Goal: Task Accomplishment & Management: Use online tool/utility

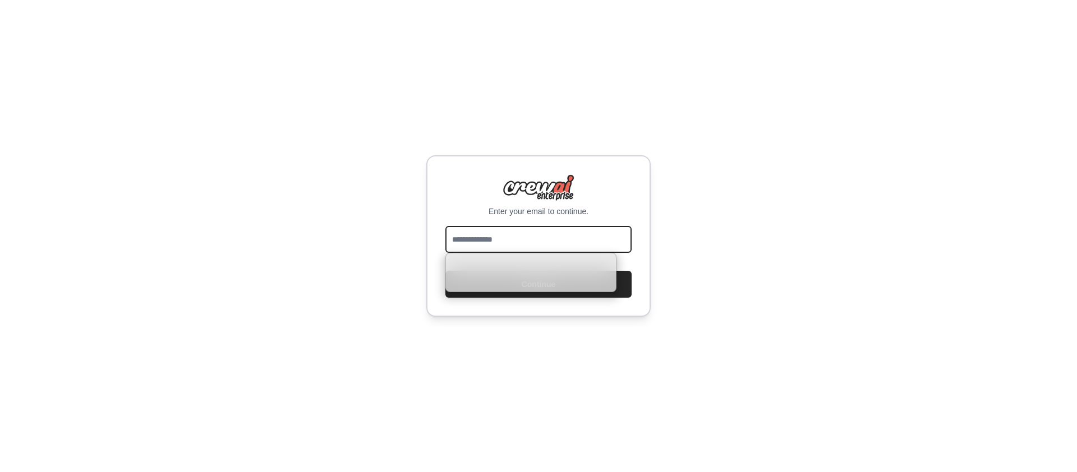
click at [530, 233] on input "email" at bounding box center [538, 239] width 186 height 27
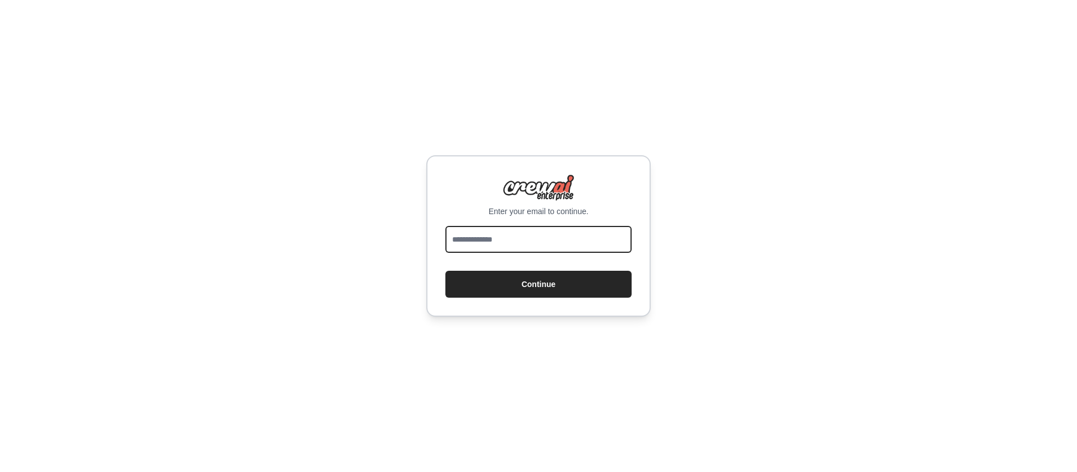
click at [578, 238] on input "email" at bounding box center [538, 239] width 186 height 27
type input "**********"
click at [445, 271] on button "Continue" at bounding box center [538, 284] width 186 height 27
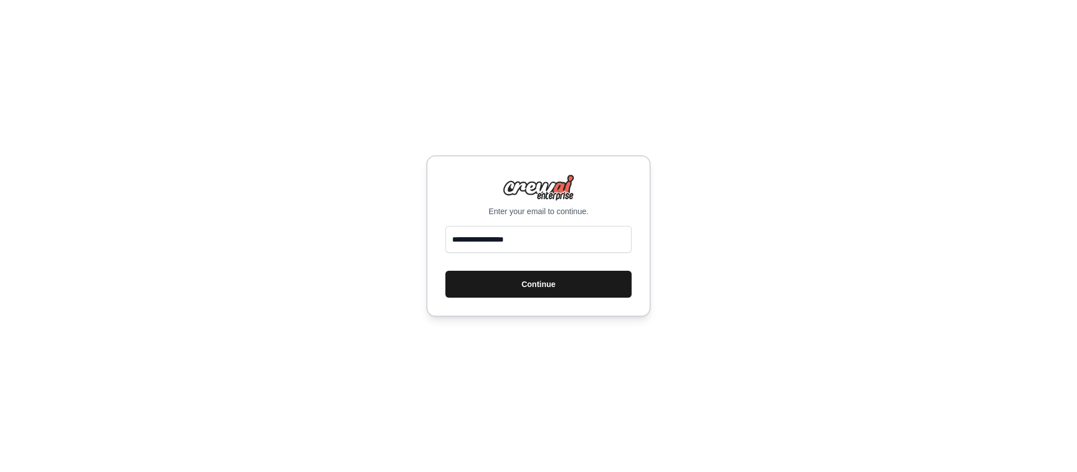
click at [524, 292] on button "Continue" at bounding box center [538, 284] width 186 height 27
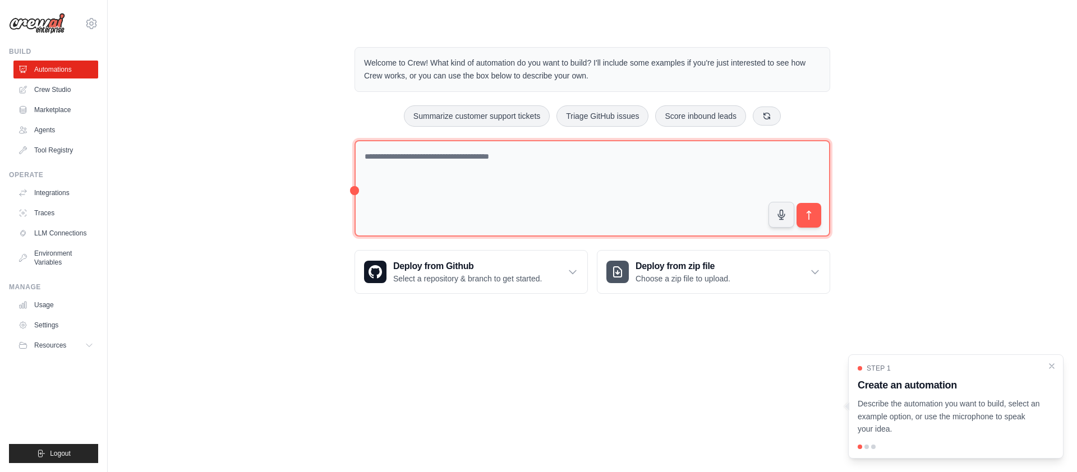
click at [637, 159] on textarea at bounding box center [593, 188] width 476 height 97
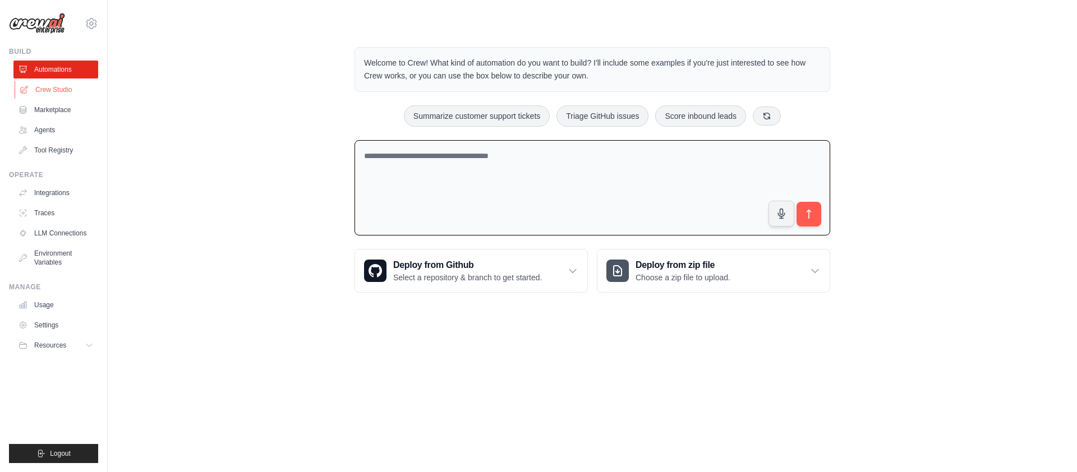
click at [64, 88] on link "Crew Studio" at bounding box center [57, 90] width 85 height 18
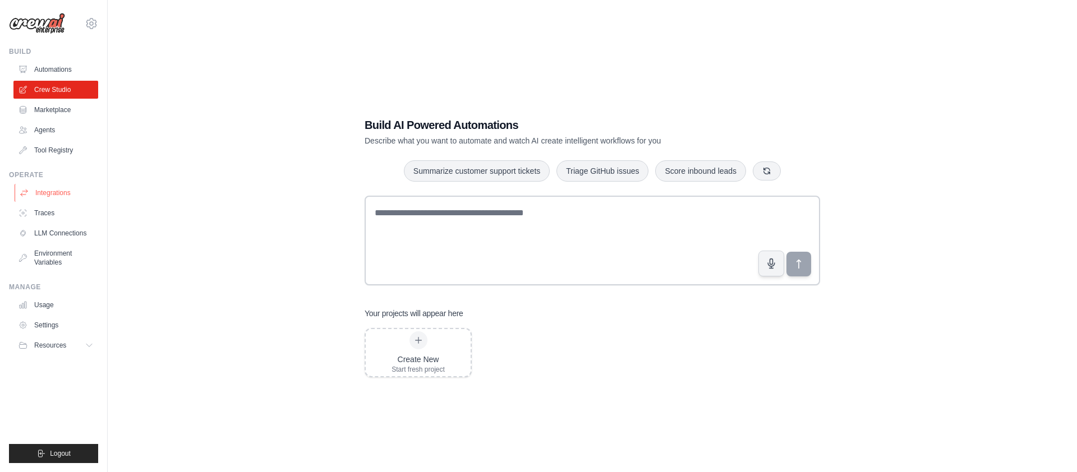
click at [67, 188] on link "Integrations" at bounding box center [57, 193] width 85 height 18
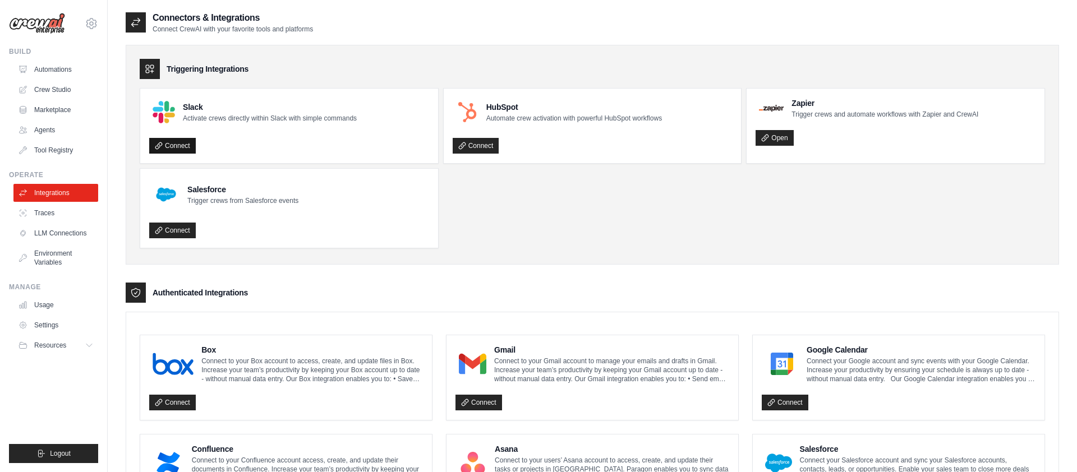
click at [180, 146] on link "Connect" at bounding box center [172, 146] width 47 height 16
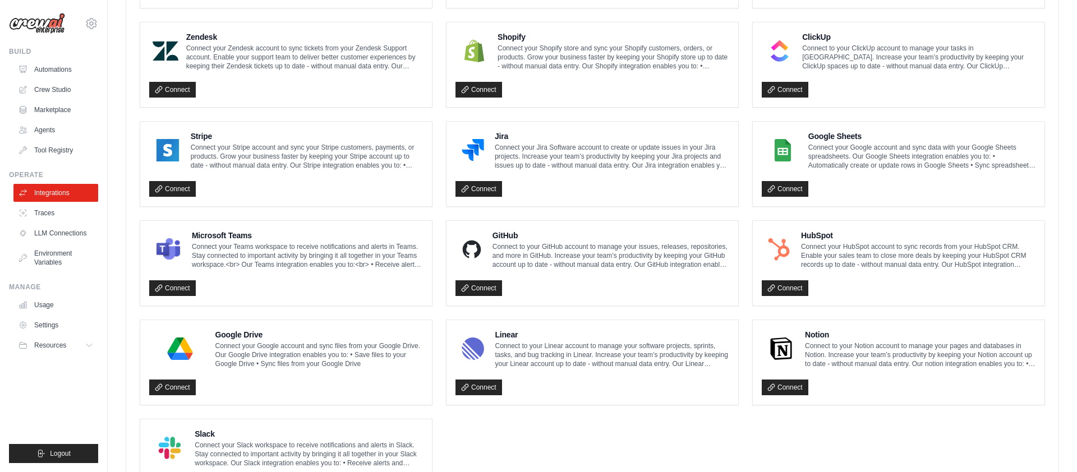
scroll to position [616, 0]
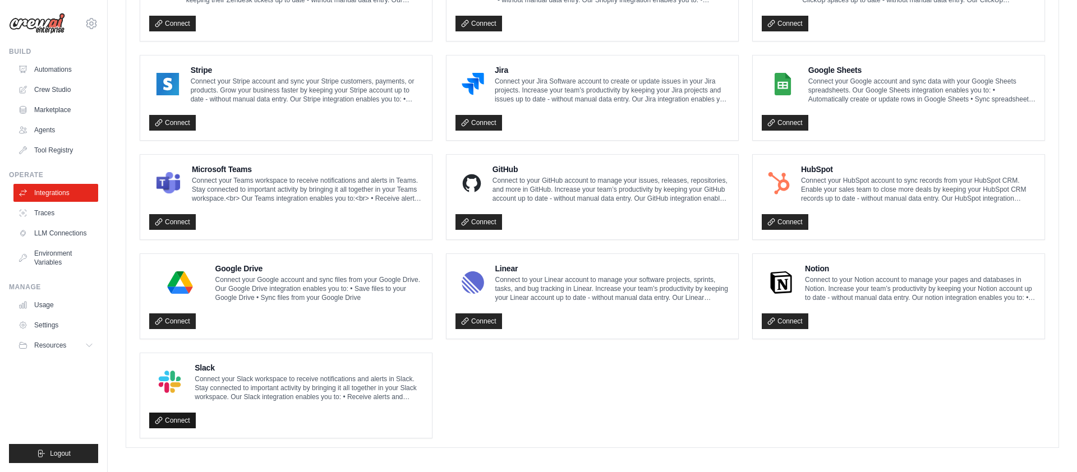
click at [180, 413] on link "Connect" at bounding box center [172, 421] width 47 height 16
click at [68, 229] on link "LLM Connections" at bounding box center [57, 233] width 85 height 18
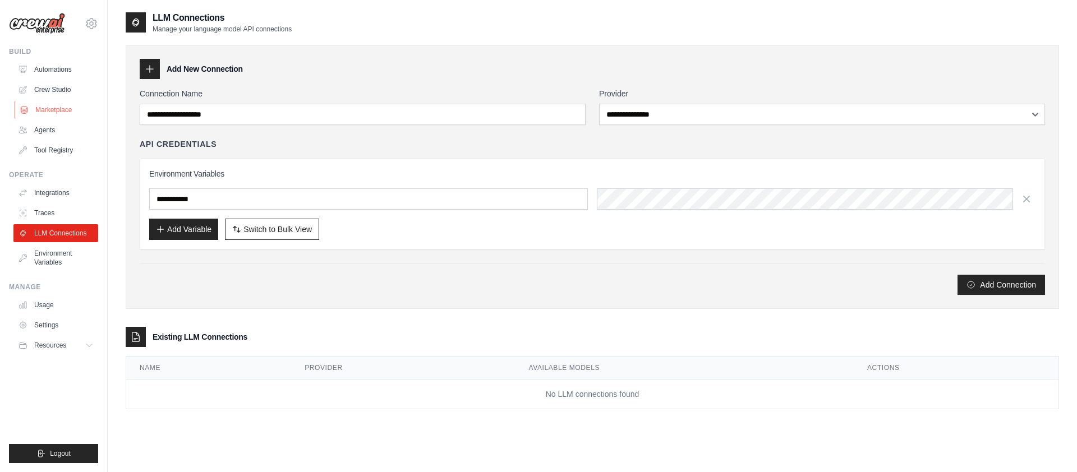
click at [70, 113] on link "Marketplace" at bounding box center [57, 110] width 85 height 18
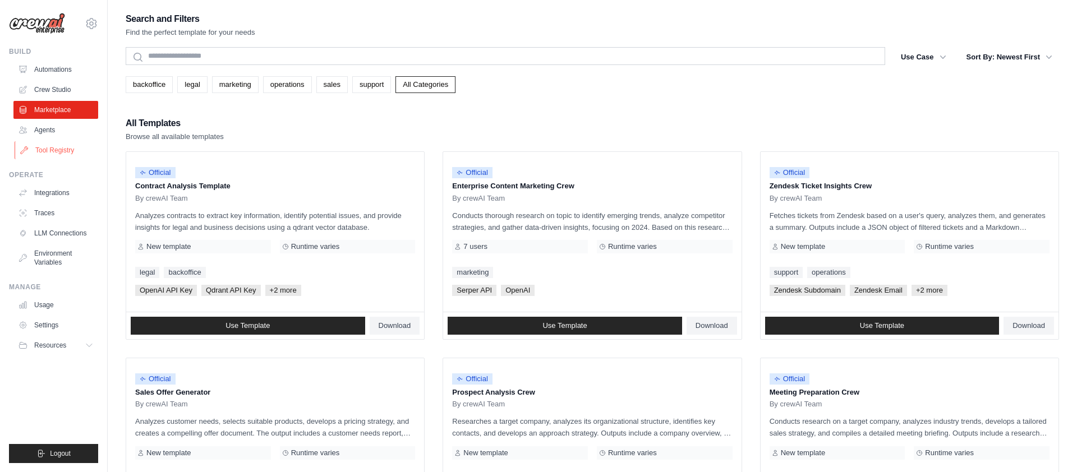
click at [61, 150] on link "Tool Registry" at bounding box center [57, 150] width 85 height 18
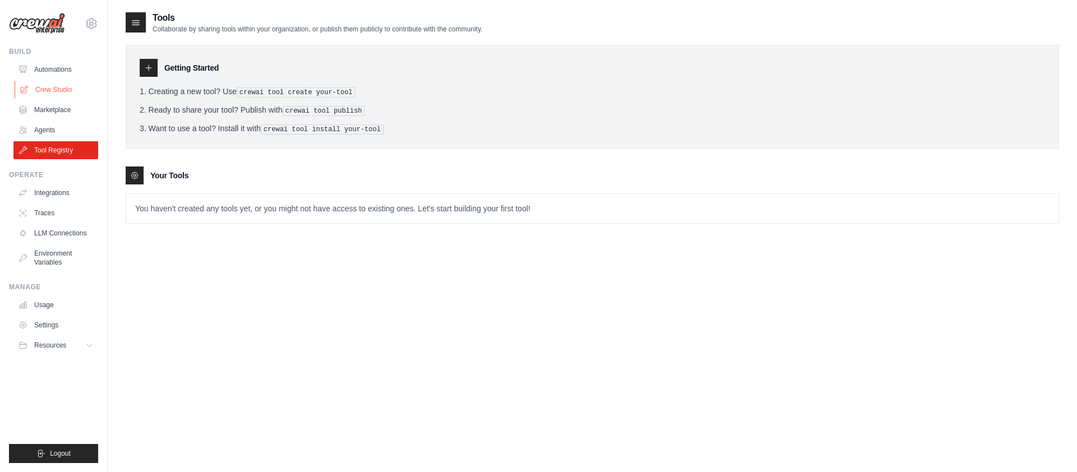
click at [58, 87] on link "Crew Studio" at bounding box center [57, 90] width 85 height 18
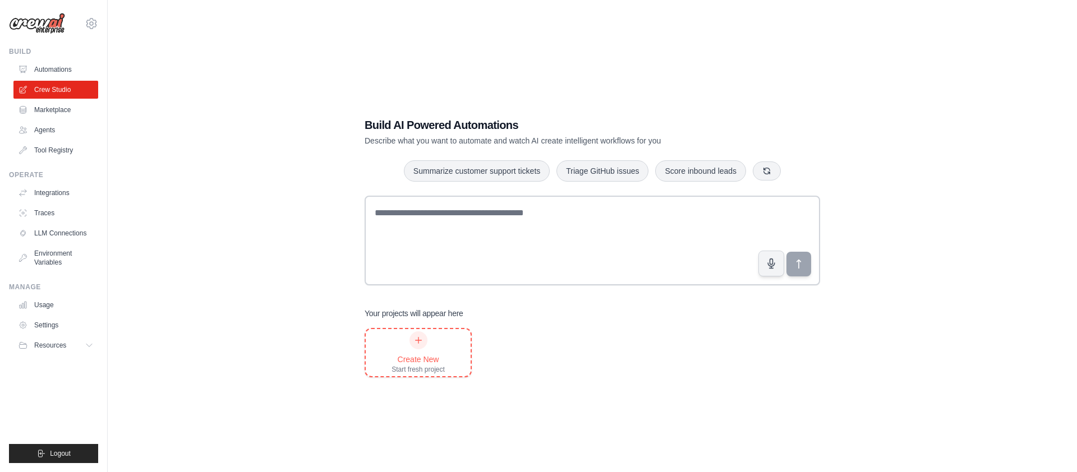
click at [401, 348] on div "Create New Start fresh project" at bounding box center [418, 353] width 53 height 43
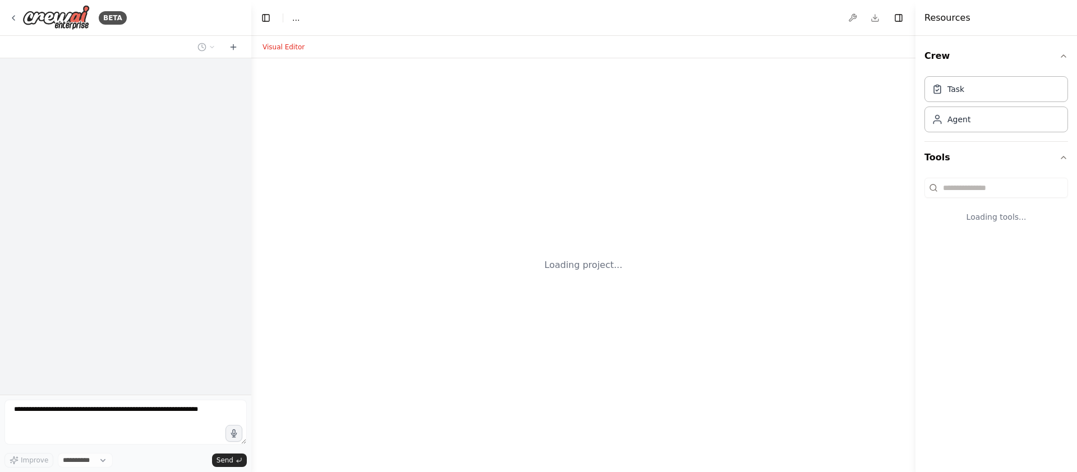
select select "****"
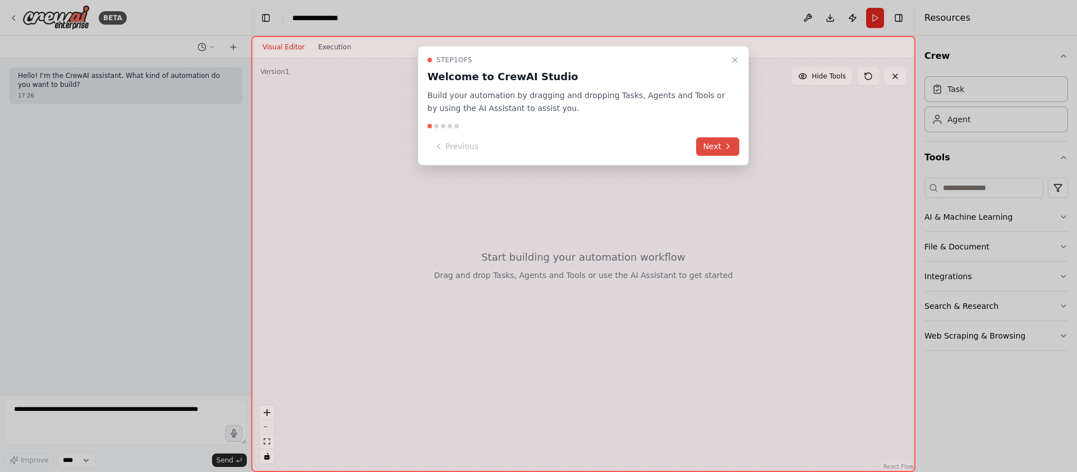
click at [728, 148] on icon at bounding box center [728, 146] width 2 height 4
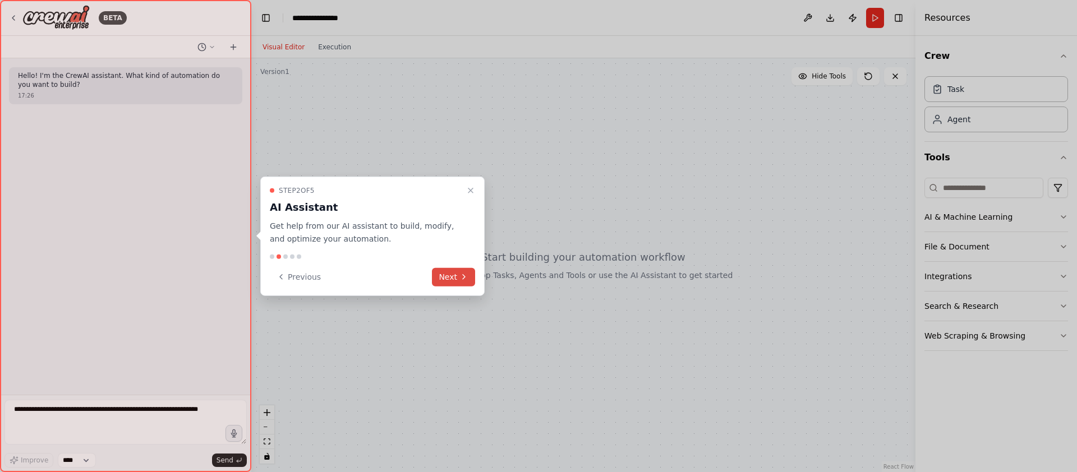
click at [450, 281] on button "Next" at bounding box center [453, 277] width 43 height 19
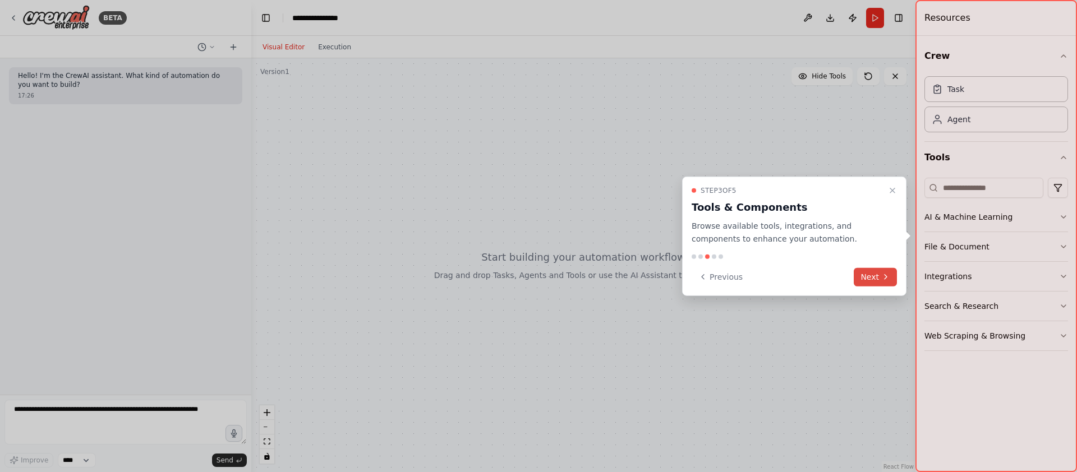
click at [864, 275] on button "Next" at bounding box center [875, 277] width 43 height 19
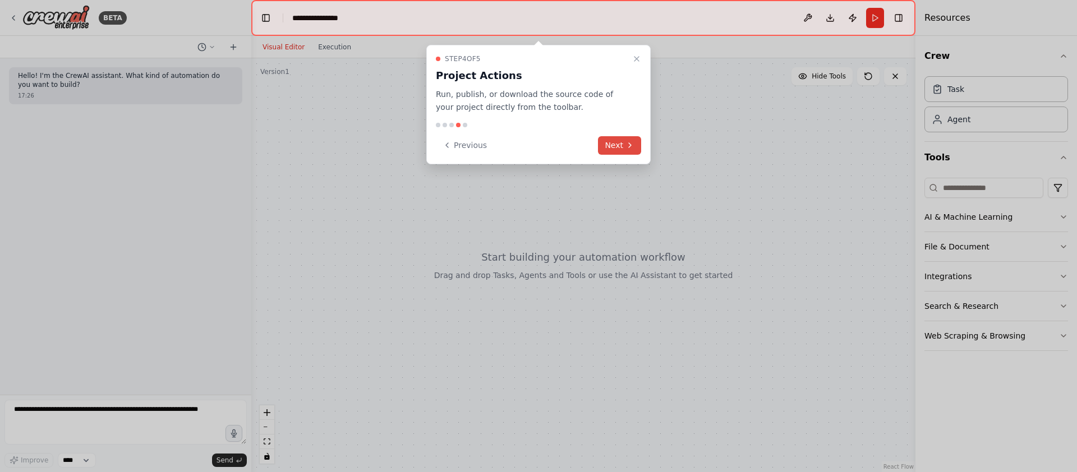
click at [631, 146] on icon at bounding box center [630, 145] width 9 height 9
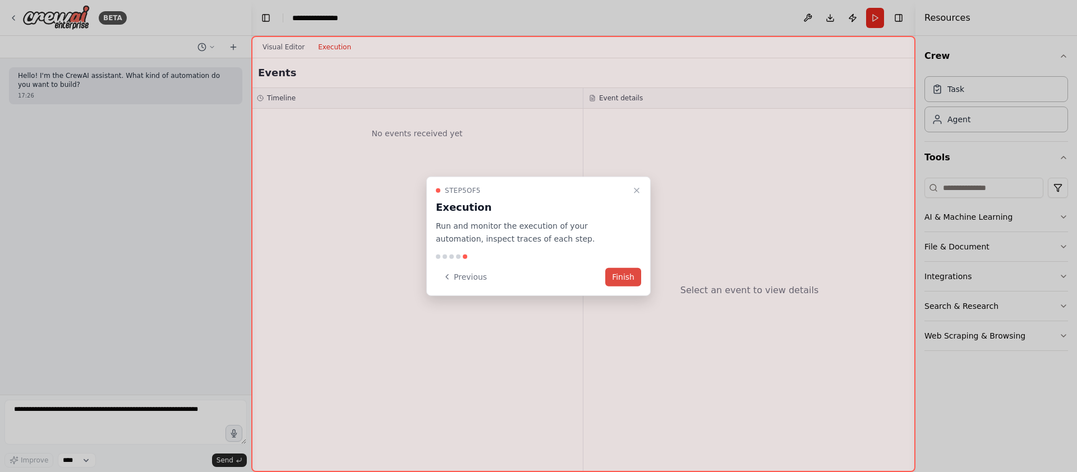
click at [637, 279] on button "Finish" at bounding box center [623, 277] width 36 height 19
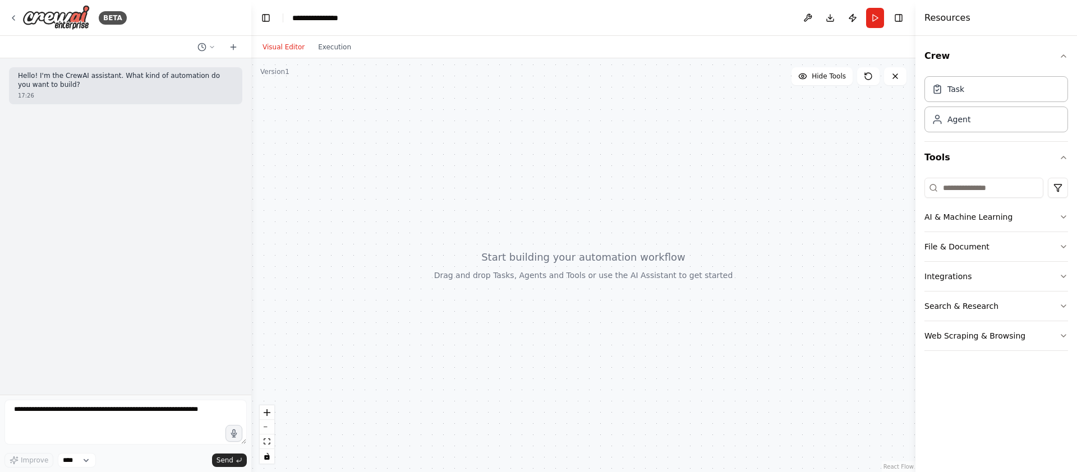
drag, startPoint x: 540, startPoint y: 258, endPoint x: 681, endPoint y: 289, distance: 144.3
click at [682, 290] on div at bounding box center [583, 265] width 664 height 414
click at [983, 278] on button "Integrations" at bounding box center [997, 276] width 144 height 29
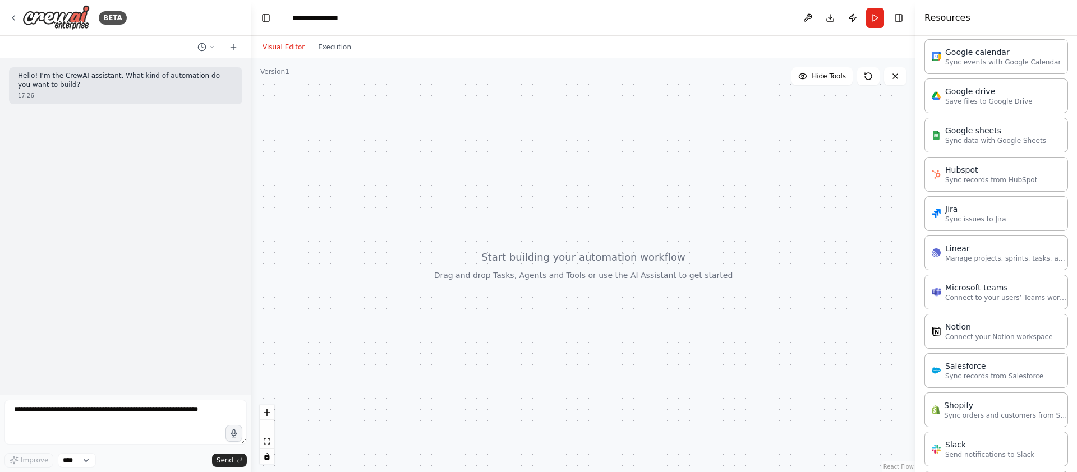
scroll to position [614, 0]
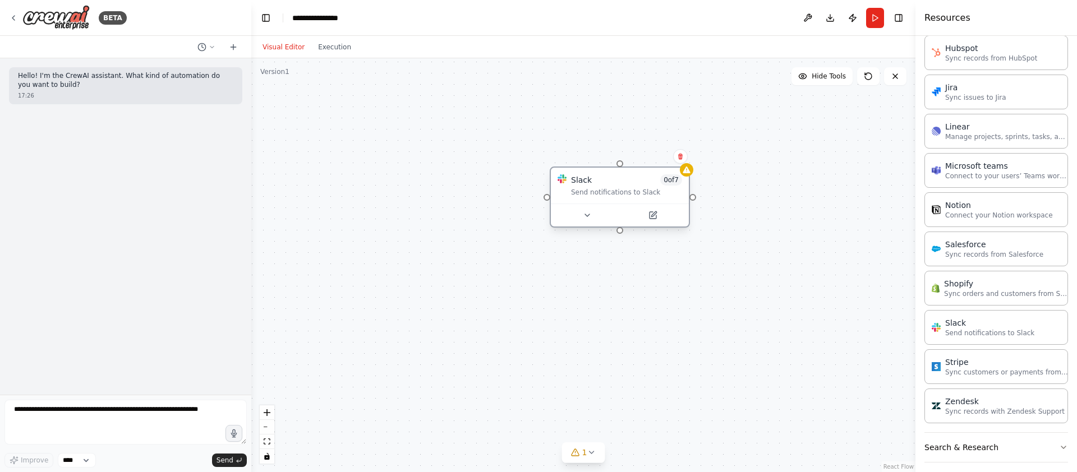
drag, startPoint x: 630, startPoint y: 184, endPoint x: 548, endPoint y: 133, distance: 96.5
click at [571, 174] on div "Slack 0 of 7" at bounding box center [626, 179] width 111 height 11
click at [510, 168] on icon at bounding box center [508, 170] width 9 height 9
click at [513, 172] on button at bounding box center [508, 170] width 63 height 13
click at [536, 143] on div "Send notifications to Slack" at bounding box center [548, 147] width 111 height 9
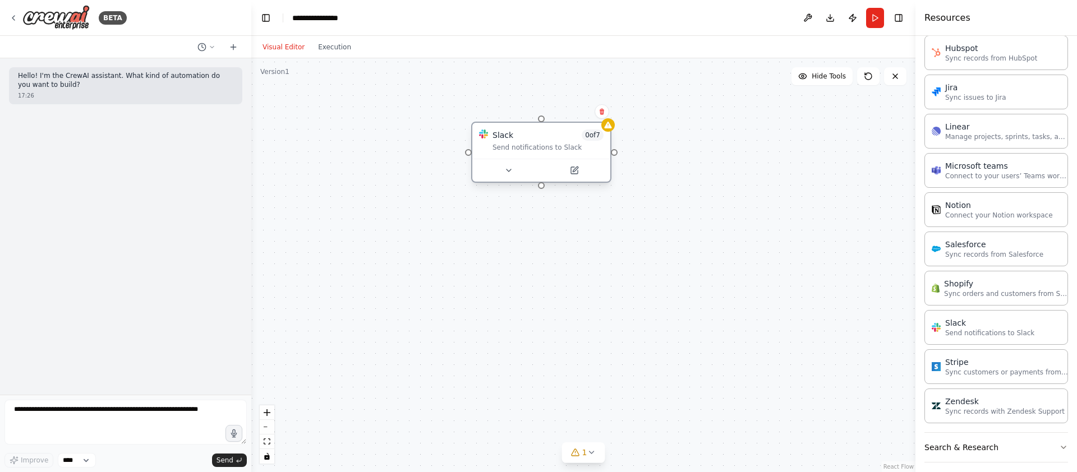
click at [536, 143] on div "Send notifications to Slack" at bounding box center [548, 147] width 111 height 9
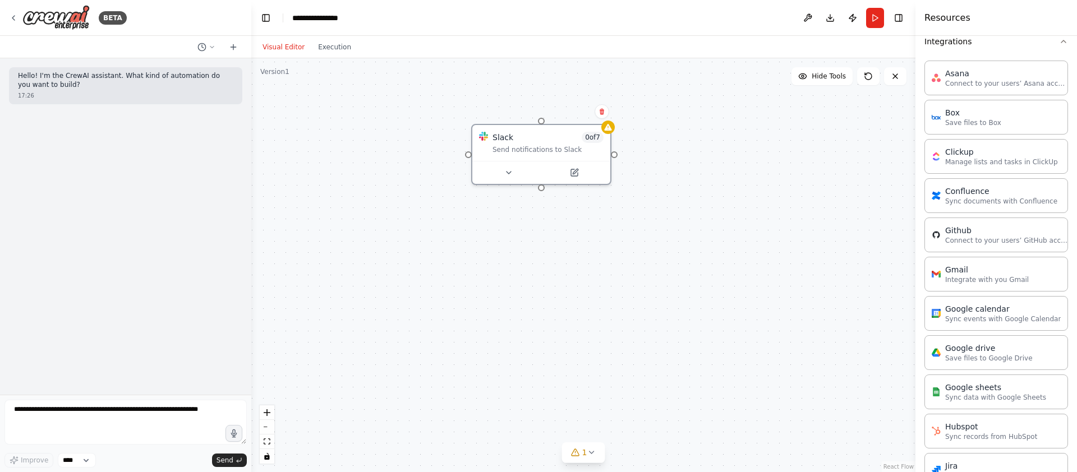
scroll to position [0, 0]
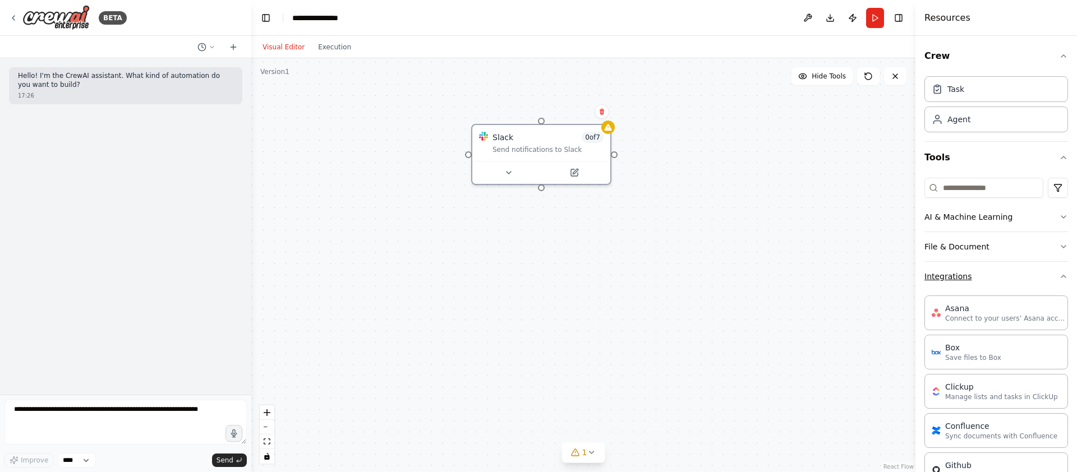
click at [1060, 270] on button "Integrations" at bounding box center [997, 276] width 144 height 29
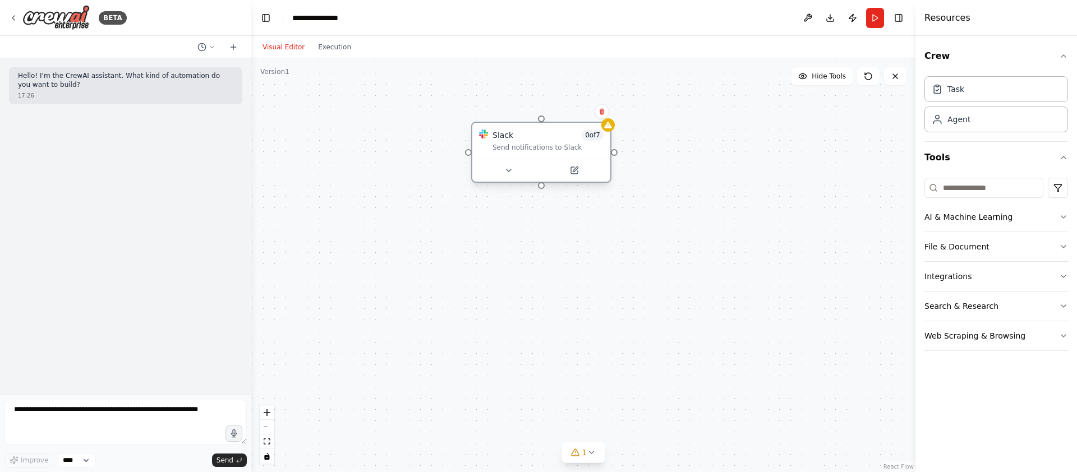
click at [539, 160] on div at bounding box center [541, 170] width 138 height 23
click at [575, 169] on icon at bounding box center [575, 169] width 5 height 5
click at [509, 172] on icon at bounding box center [508, 170] width 9 height 9
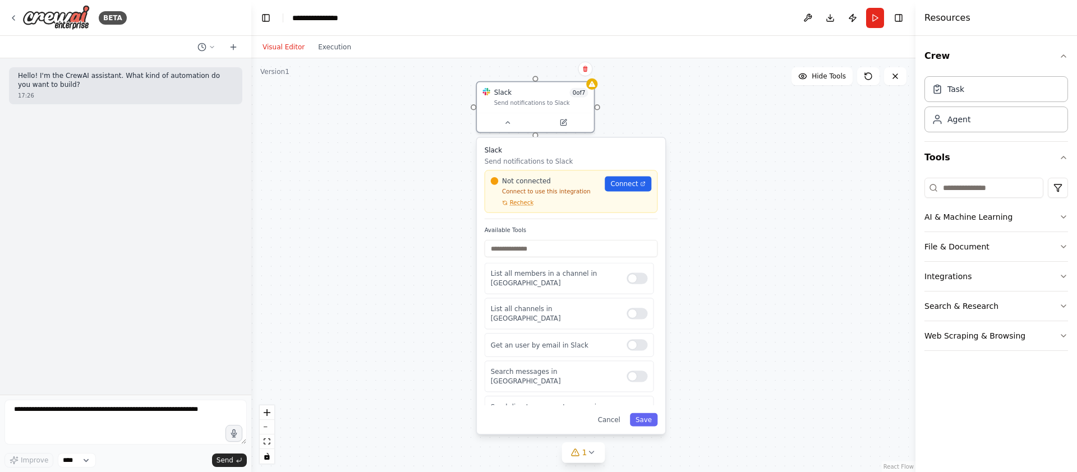
drag, startPoint x: 565, startPoint y: 218, endPoint x: 558, endPoint y: 160, distance: 58.2
click at [558, 162] on p "Send notifications to Slack" at bounding box center [571, 162] width 173 height 10
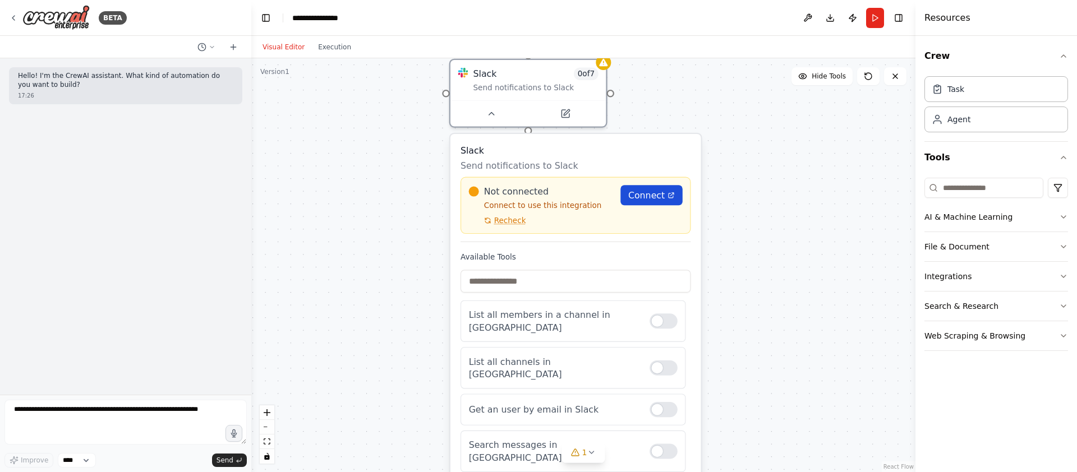
click at [674, 196] on icon at bounding box center [672, 196] width 8 height 8
click at [497, 110] on button at bounding box center [491, 111] width 71 height 15
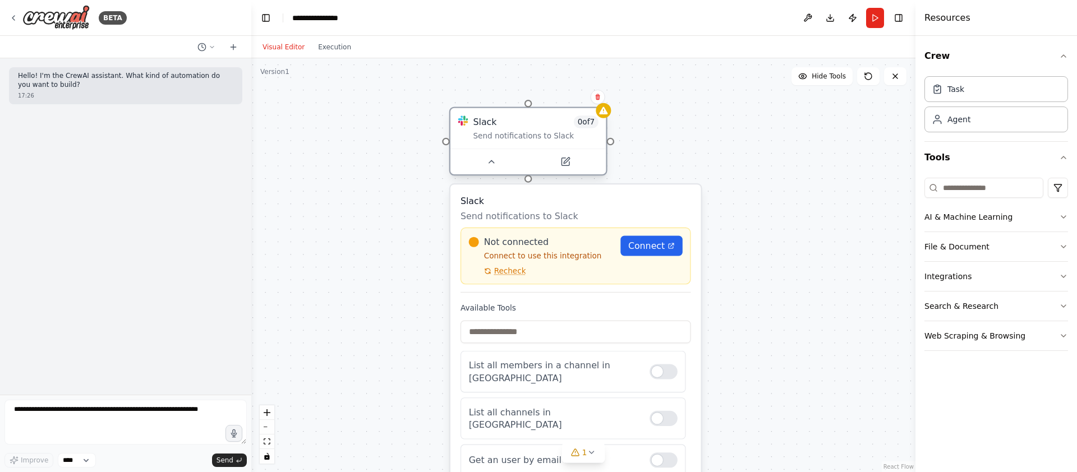
drag, startPoint x: 530, startPoint y: 81, endPoint x: 529, endPoint y: 140, distance: 58.9
click at [530, 140] on div "Slack 0 of 7 Send notifications to Slack" at bounding box center [536, 128] width 125 height 25
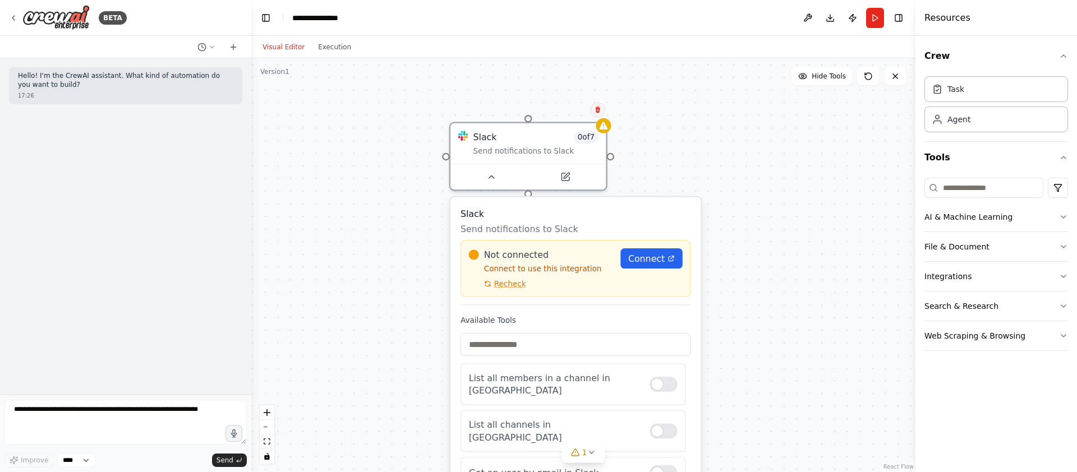
click at [601, 113] on button at bounding box center [598, 109] width 15 height 15
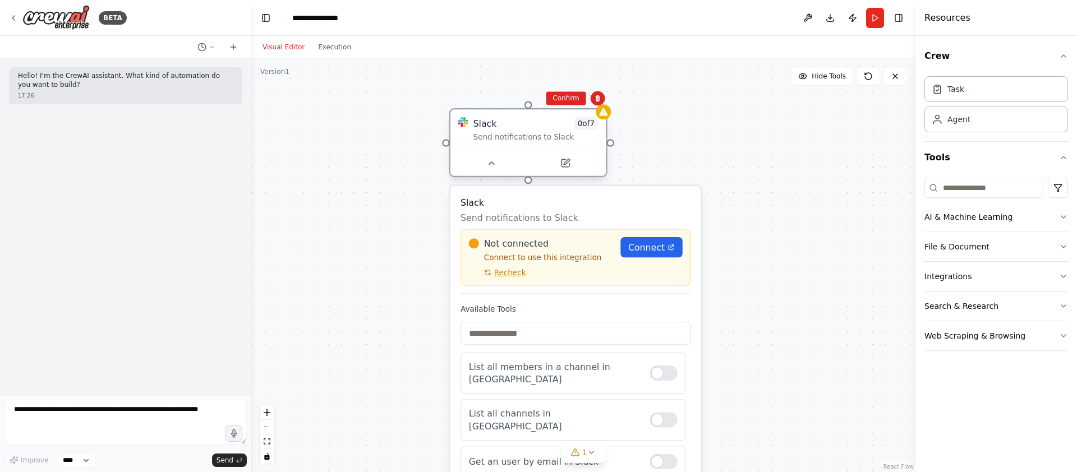
drag, startPoint x: 531, startPoint y: 168, endPoint x: 532, endPoint y: 152, distance: 15.8
click at [532, 152] on div at bounding box center [528, 163] width 155 height 26
click at [600, 100] on icon at bounding box center [598, 98] width 7 height 7
click at [600, 99] on icon at bounding box center [598, 98] width 7 height 7
click at [598, 100] on icon at bounding box center [598, 97] width 7 height 7
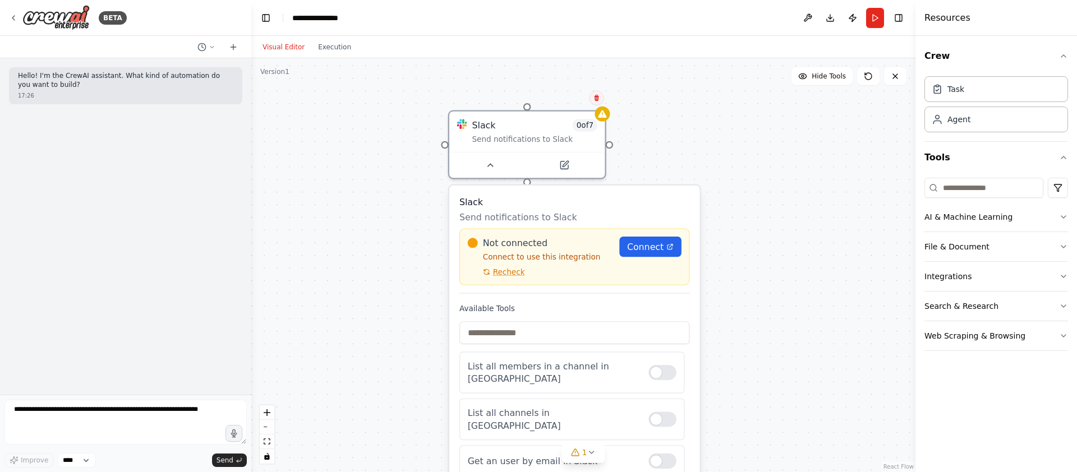
click at [600, 101] on button at bounding box center [597, 97] width 15 height 15
click at [595, 97] on icon at bounding box center [594, 96] width 7 height 7
click at [570, 136] on div "Send notifications to Slack" at bounding box center [532, 135] width 125 height 10
click at [493, 164] on button at bounding box center [487, 161] width 71 height 15
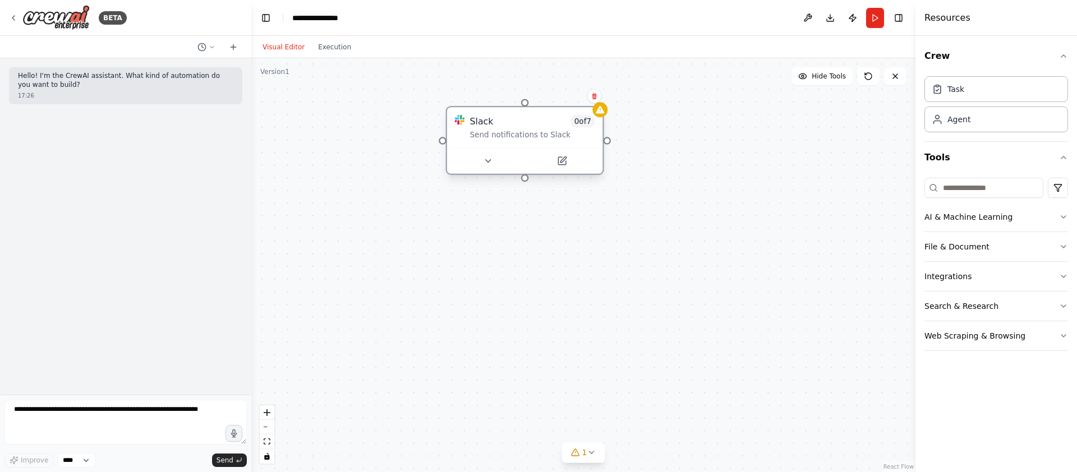
click at [518, 131] on div "Send notifications to Slack" at bounding box center [532, 135] width 125 height 10
click at [596, 97] on icon at bounding box center [594, 96] width 4 height 6
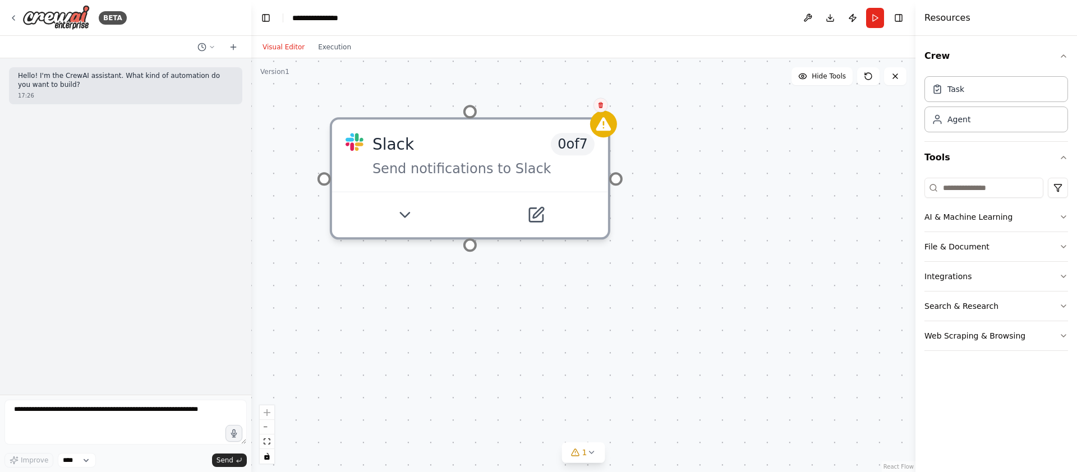
click at [602, 105] on icon at bounding box center [601, 105] width 4 height 6
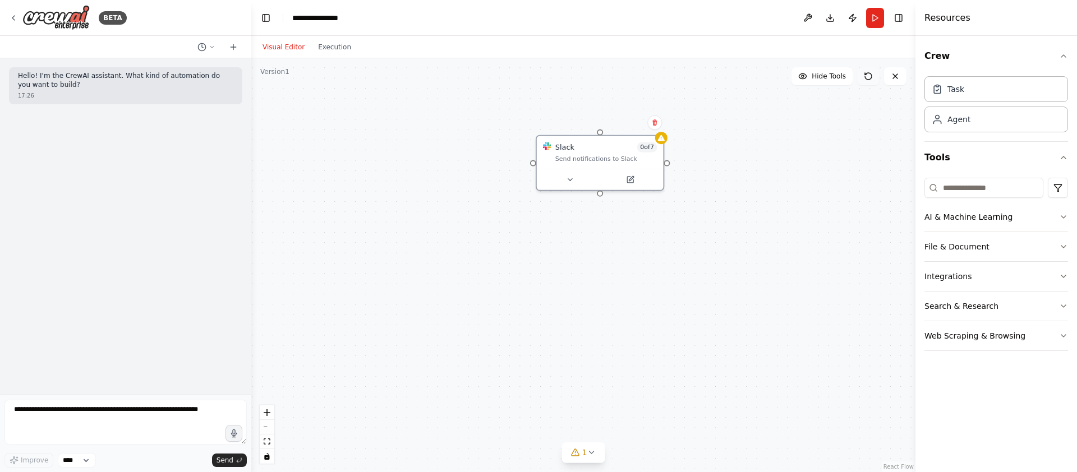
click at [868, 75] on icon at bounding box center [868, 76] width 9 height 9
click at [873, 76] on button at bounding box center [868, 76] width 22 height 18
click at [900, 76] on button at bounding box center [895, 76] width 22 height 18
click at [895, 77] on icon at bounding box center [895, 76] width 9 height 9
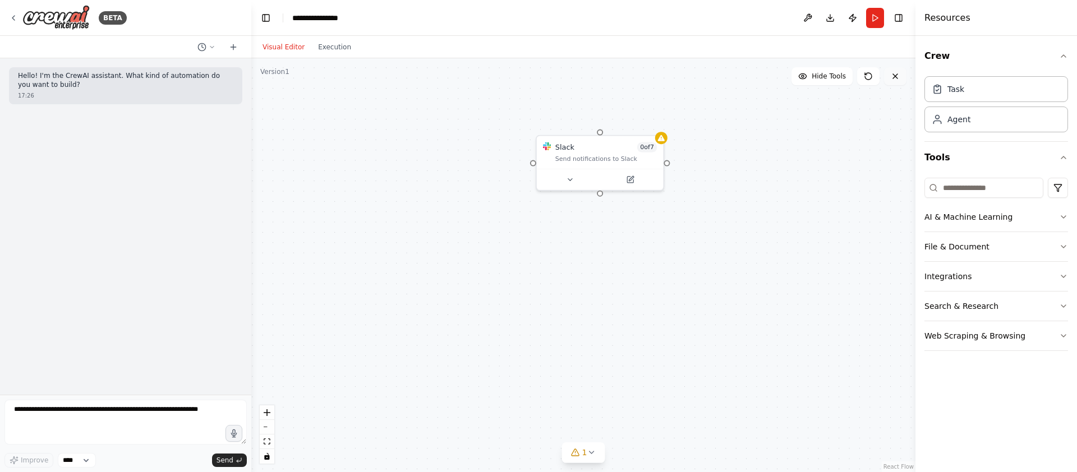
click at [895, 77] on icon at bounding box center [895, 76] width 9 height 9
click at [603, 169] on div at bounding box center [600, 177] width 127 height 21
click at [609, 159] on div "Send notifications to Slack" at bounding box center [606, 157] width 102 height 8
click at [332, 49] on button "Execution" at bounding box center [334, 46] width 47 height 13
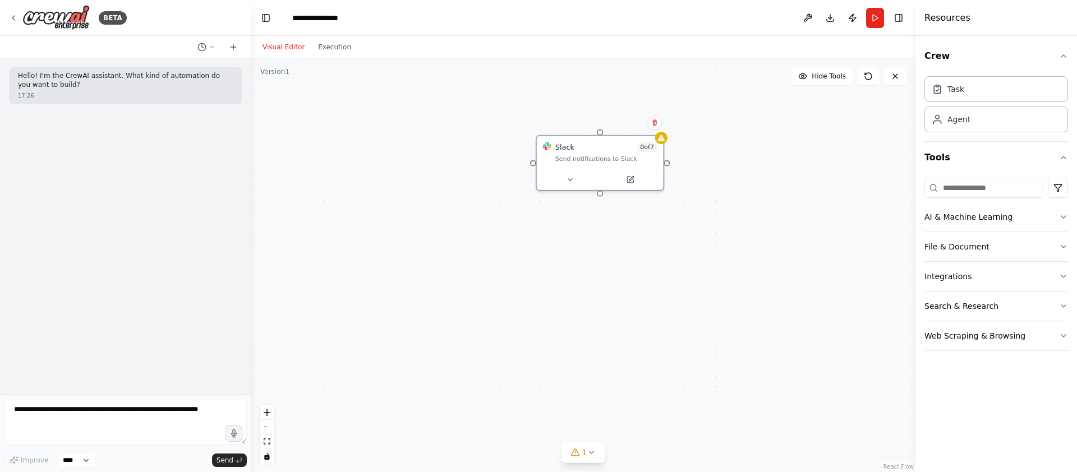
click at [287, 51] on button "Visual Editor" at bounding box center [284, 46] width 56 height 13
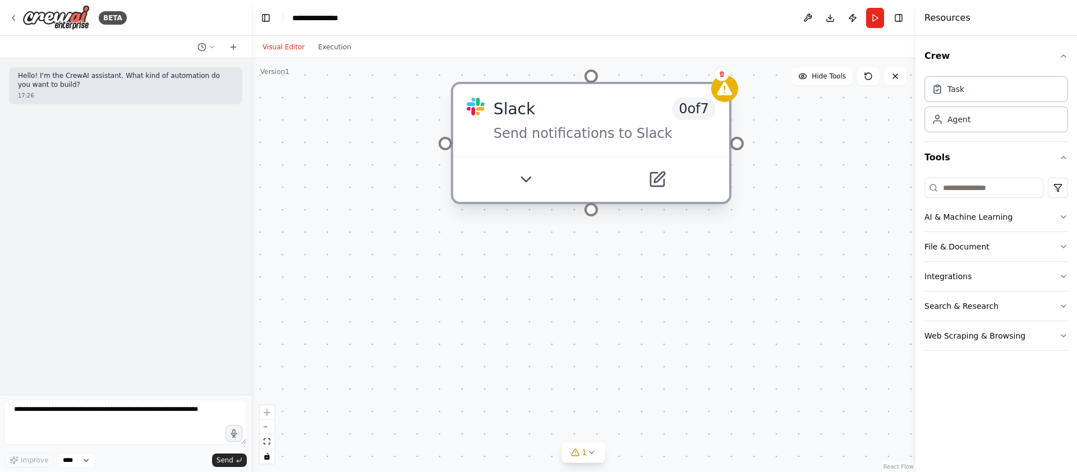
click at [627, 104] on div "Slack 0 of 7" at bounding box center [605, 109] width 222 height 22
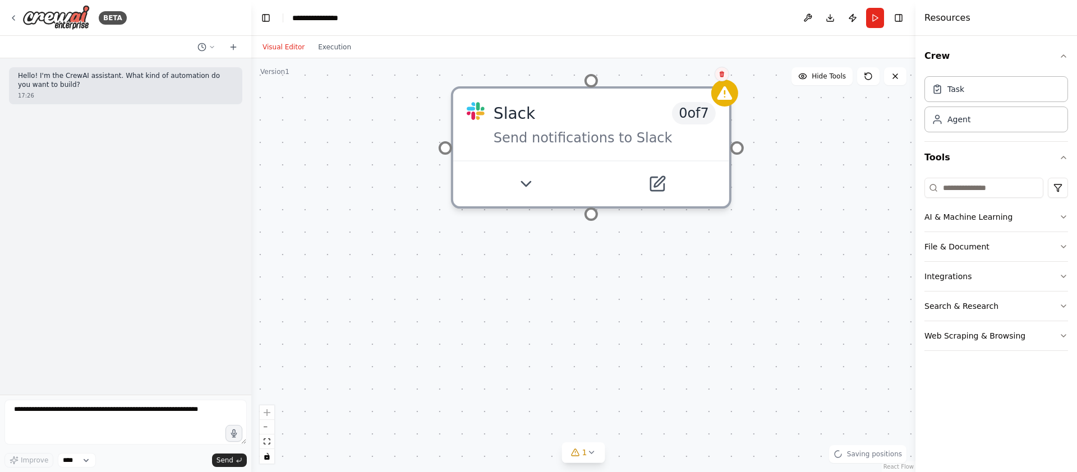
click at [723, 75] on icon at bounding box center [722, 74] width 4 height 6
click at [722, 67] on button at bounding box center [722, 73] width 15 height 15
click at [867, 79] on icon at bounding box center [868, 76] width 9 height 9
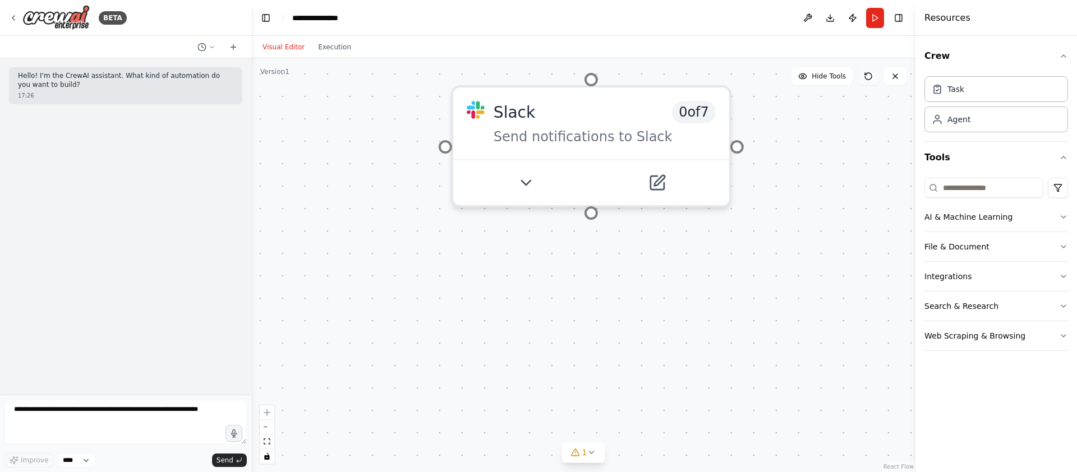
click at [867, 79] on icon at bounding box center [868, 76] width 9 height 9
click at [897, 81] on button at bounding box center [895, 76] width 22 height 18
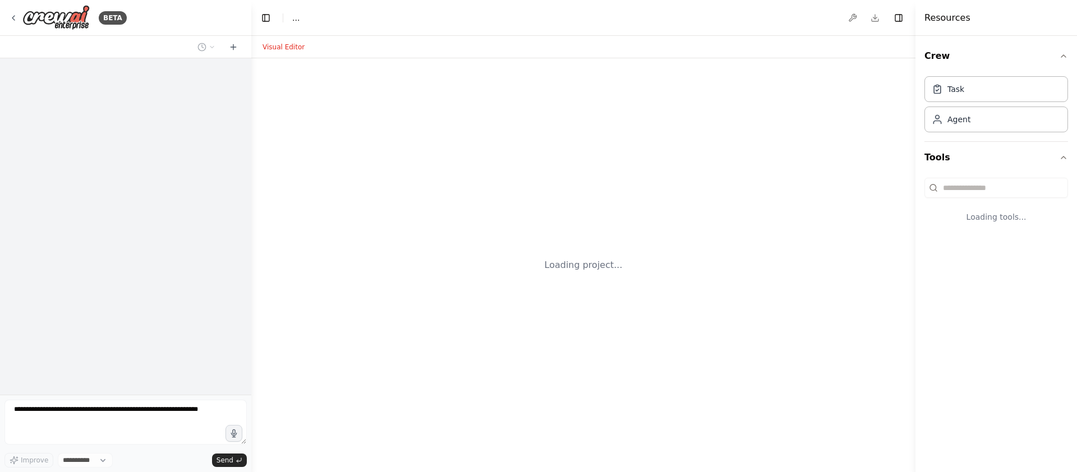
select select "****"
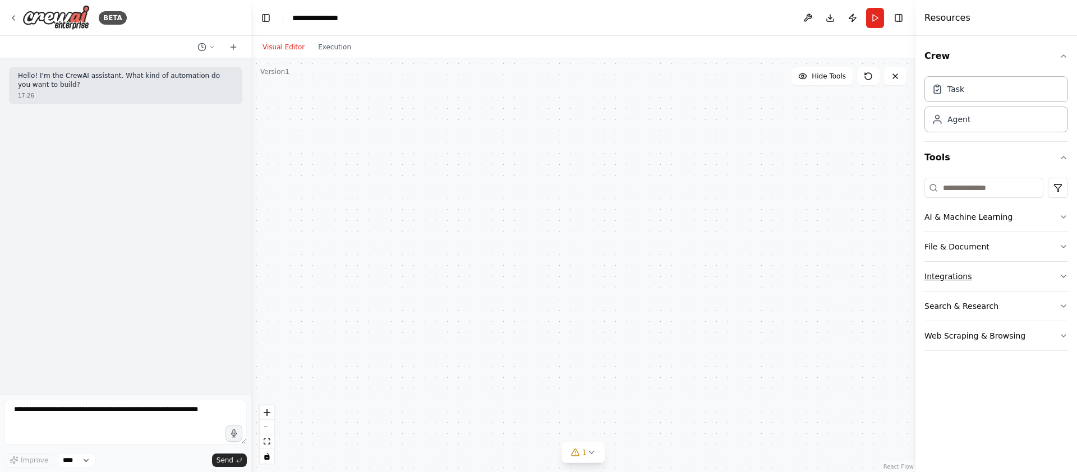
click at [1002, 273] on button "Integrations" at bounding box center [997, 276] width 144 height 29
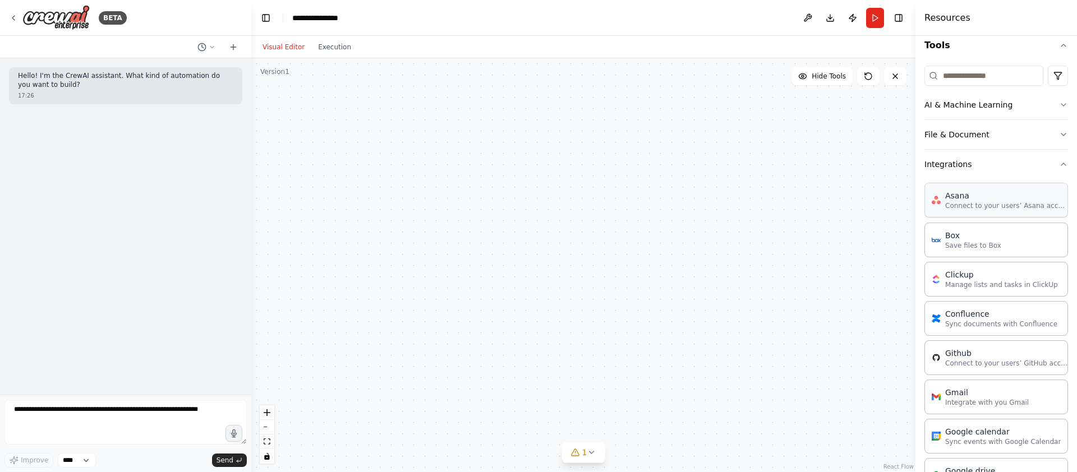
scroll to position [91, 0]
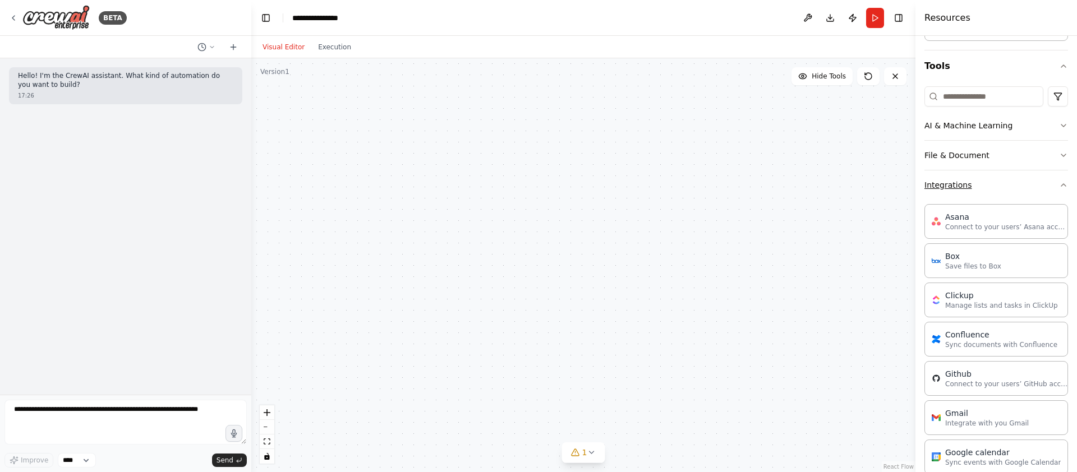
click at [1024, 183] on button "Integrations" at bounding box center [997, 185] width 144 height 29
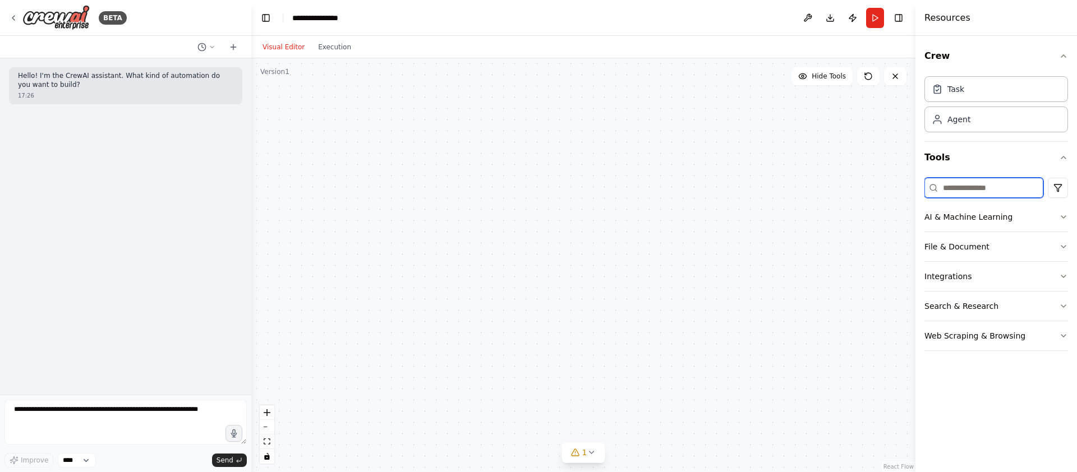
click at [974, 185] on input at bounding box center [984, 188] width 119 height 20
type input "*"
click at [1014, 334] on button "Web Scraping & Browsing" at bounding box center [997, 335] width 144 height 29
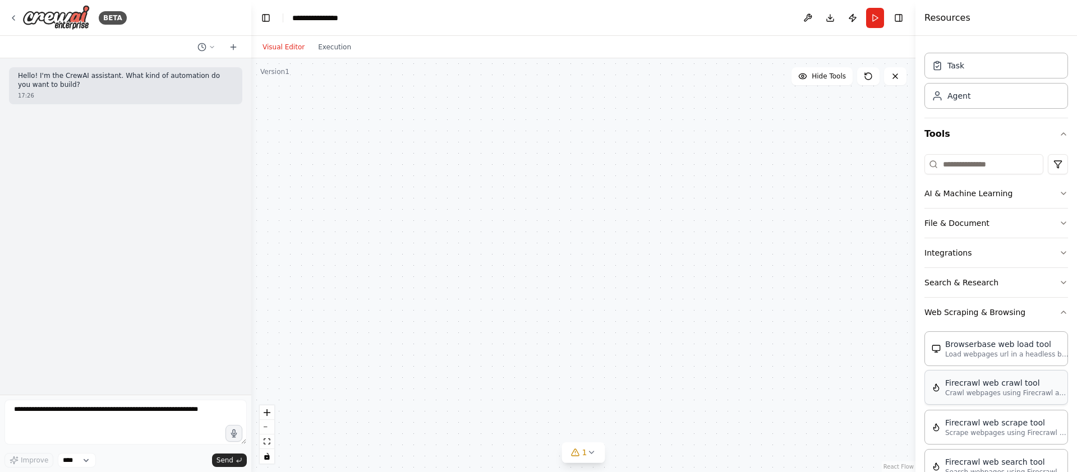
scroll to position [39, 0]
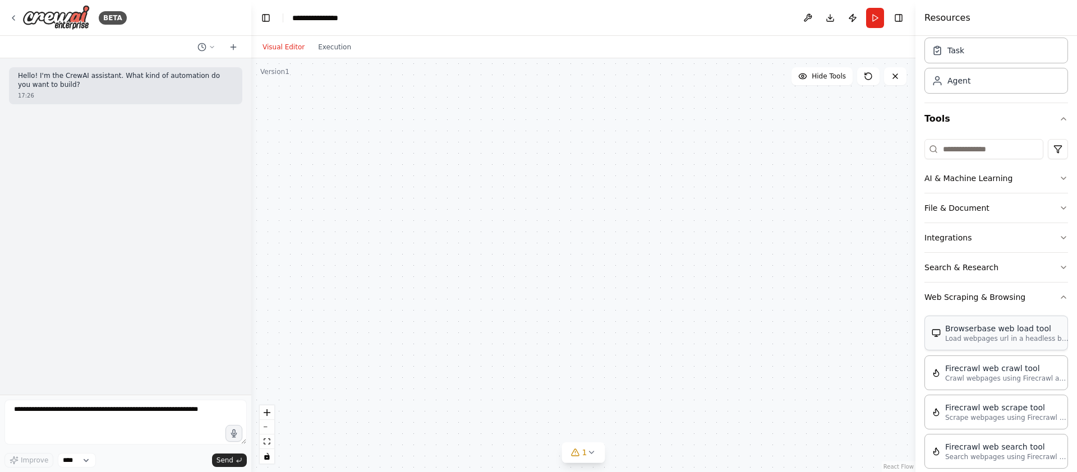
drag, startPoint x: 1019, startPoint y: 349, endPoint x: 1012, endPoint y: 348, distance: 7.9
click at [650, 329] on icon at bounding box center [646, 327] width 9 height 9
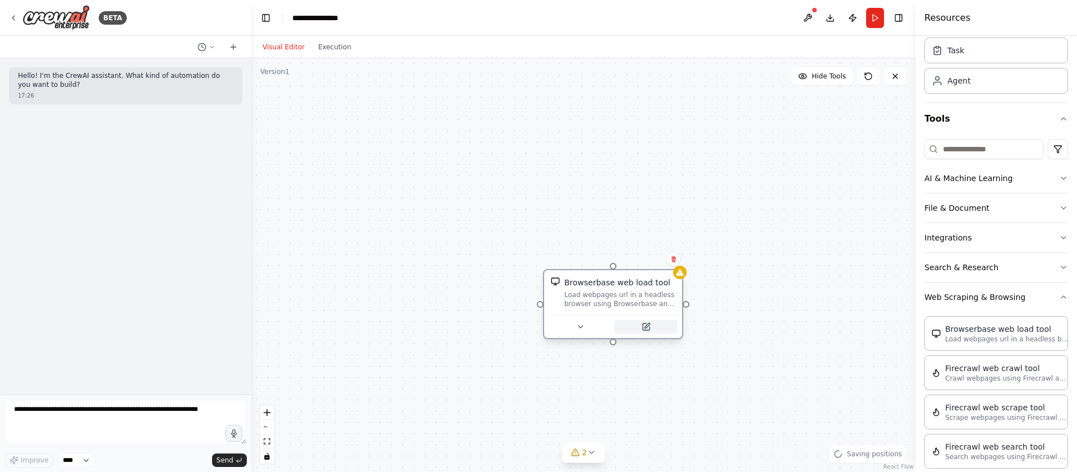
click at [648, 323] on icon at bounding box center [646, 327] width 9 height 9
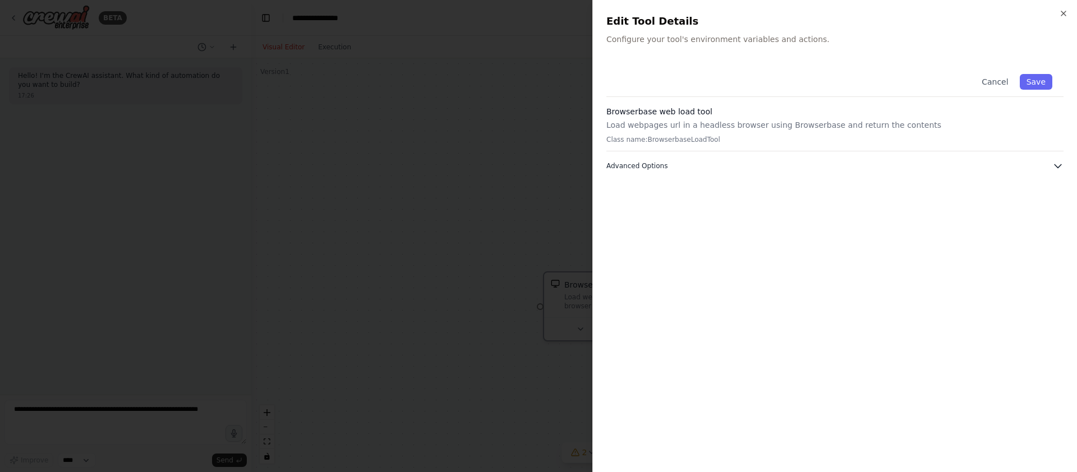
click at [1062, 163] on icon "button" at bounding box center [1058, 165] width 11 height 11
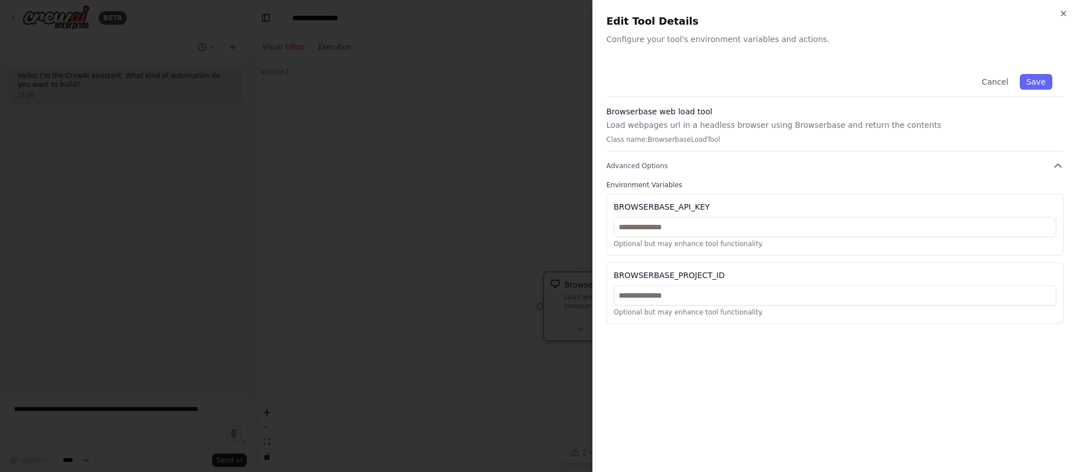
click at [483, 200] on div at bounding box center [538, 236] width 1077 height 472
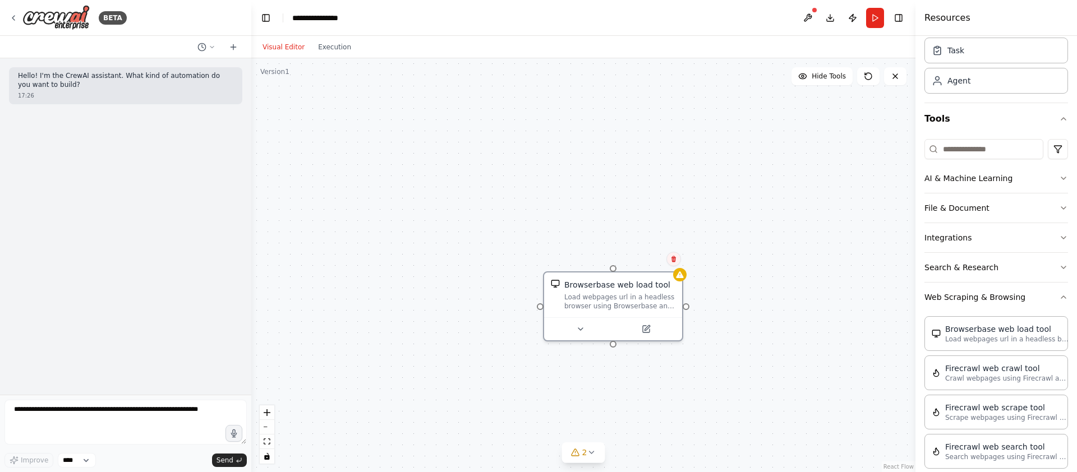
click at [672, 262] on button at bounding box center [674, 259] width 15 height 15
click at [672, 262] on button at bounding box center [674, 258] width 15 height 15
click at [672, 262] on icon at bounding box center [673, 258] width 7 height 7
click at [676, 258] on icon at bounding box center [675, 259] width 4 height 6
click at [269, 443] on icon "fit view" at bounding box center [267, 442] width 7 height 6
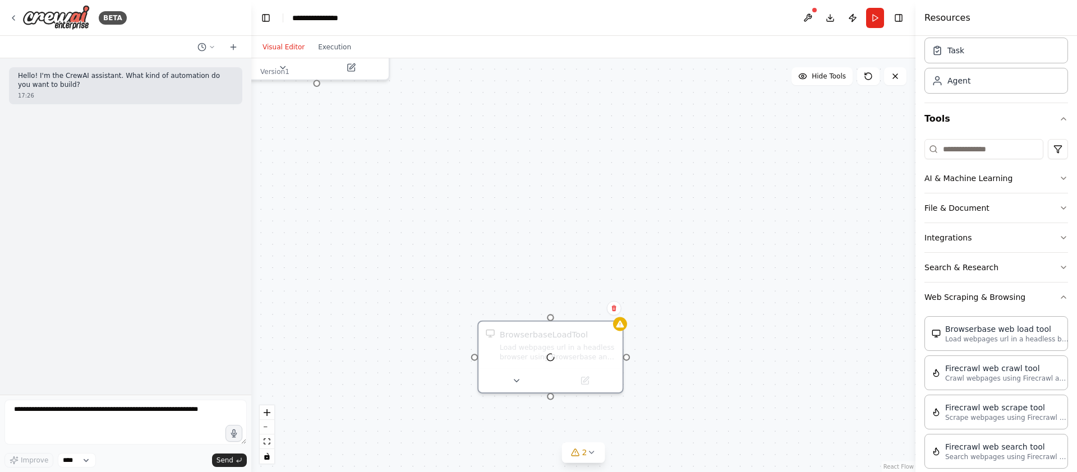
drag, startPoint x: 679, startPoint y: 205, endPoint x: 660, endPoint y: 207, distance: 19.1
click at [647, 205] on div "Slack 0 of 7 Send notifications to Slack BrowserbaseLoadTool Load webpages url …" at bounding box center [583, 265] width 664 height 414
click at [808, 17] on button at bounding box center [808, 18] width 18 height 20
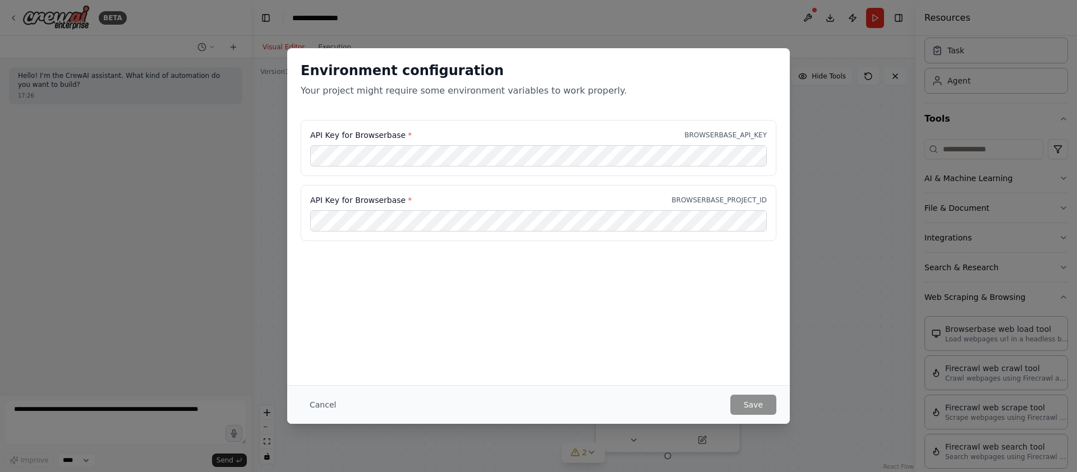
click at [926, 126] on div "Environment configuration Your project might require some environment variables…" at bounding box center [538, 236] width 1077 height 472
click at [319, 403] on button "Cancel" at bounding box center [323, 405] width 44 height 20
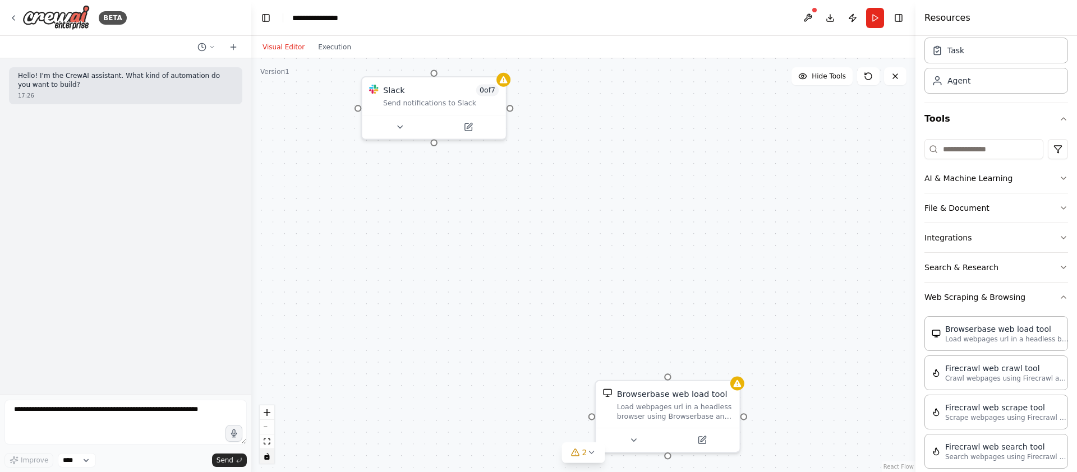
click at [270, 460] on button "toggle interactivity" at bounding box center [267, 456] width 15 height 15
click at [598, 422] on div "Browserbase web load tool Load webpages url in a headless browser using Browser…" at bounding box center [668, 402] width 144 height 47
click at [734, 369] on icon at bounding box center [731, 368] width 7 height 7
click at [709, 366] on button "Confirm" at bounding box center [699, 367] width 40 height 13
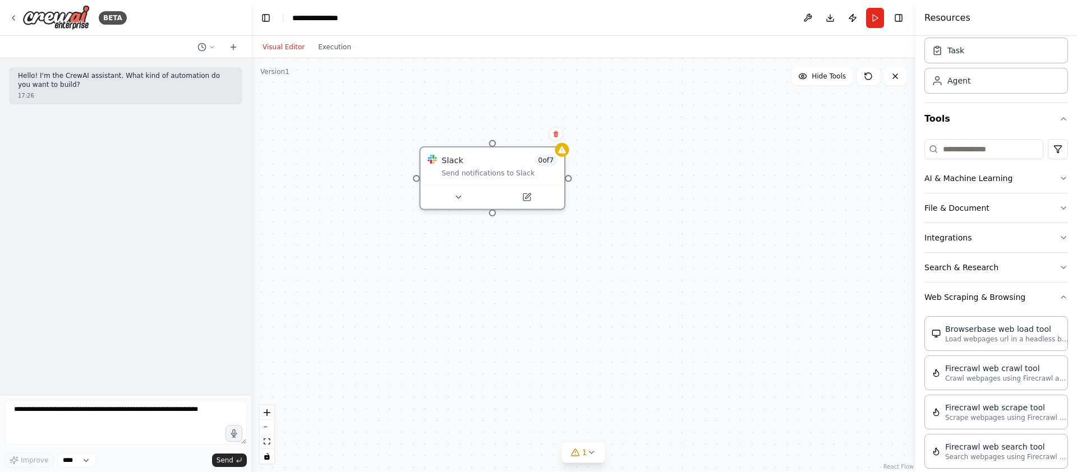
drag, startPoint x: 482, startPoint y: 132, endPoint x: 558, endPoint y: 223, distance: 119.1
click at [558, 223] on div "Slack 0 of 7 Send notifications to Slack" at bounding box center [583, 265] width 664 height 414
click at [567, 146] on icon at bounding box center [567, 145] width 7 height 7
click at [568, 142] on icon at bounding box center [567, 145] width 7 height 7
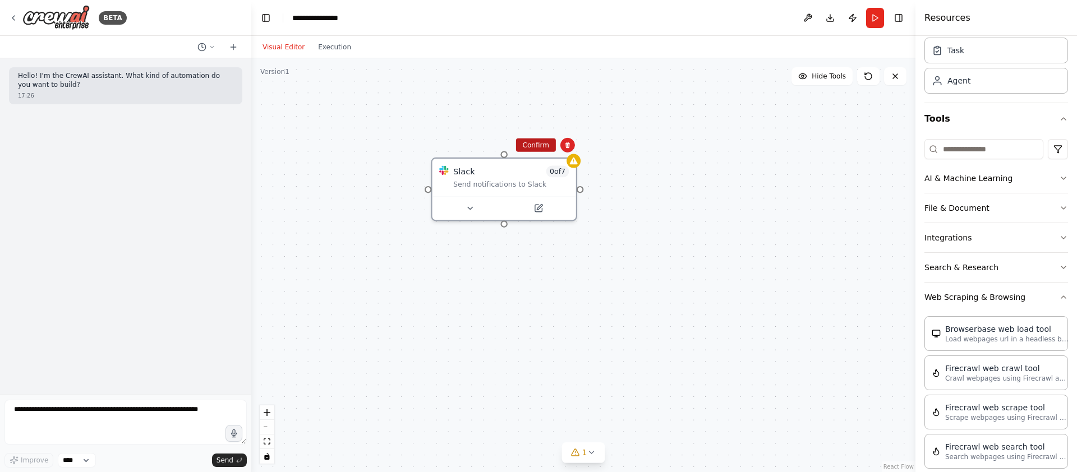
click at [530, 141] on button "Confirm" at bounding box center [536, 145] width 40 height 13
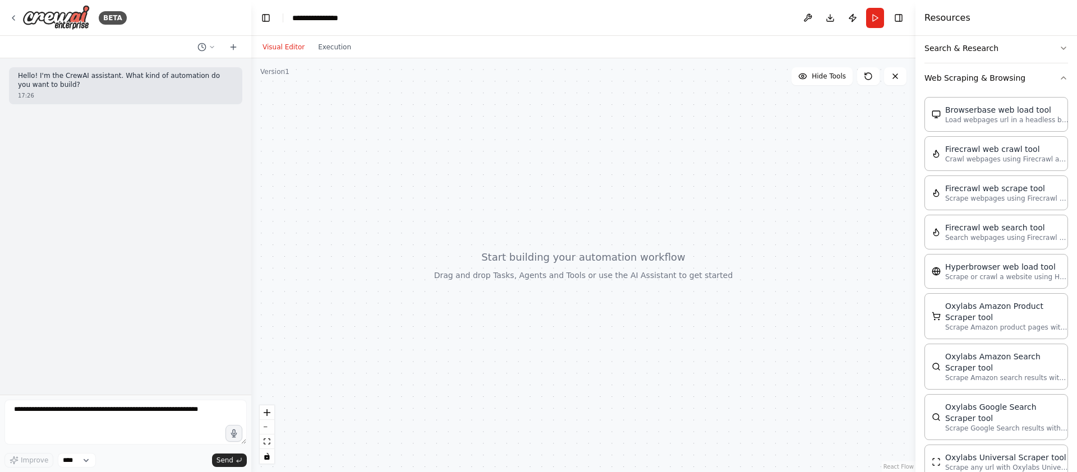
scroll to position [123, 0]
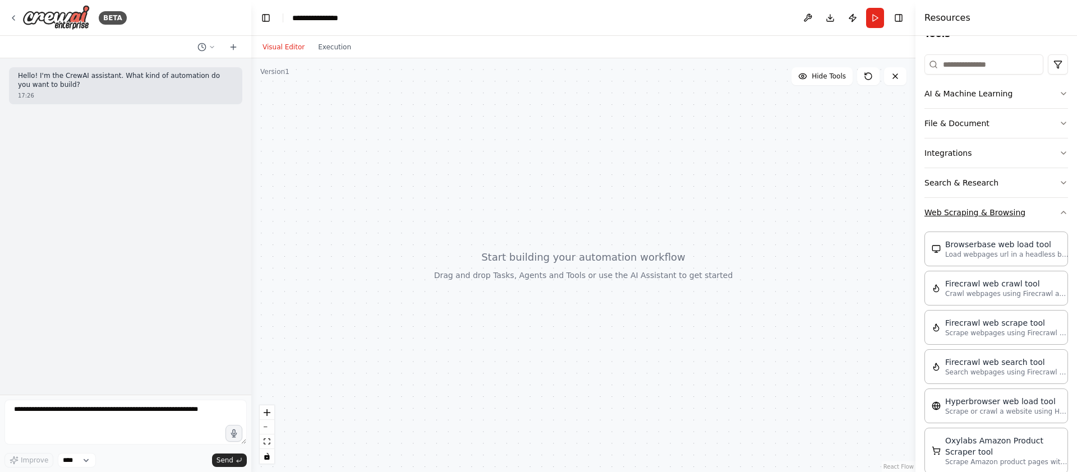
click at [1028, 216] on button "Web Scraping & Browsing" at bounding box center [997, 212] width 144 height 29
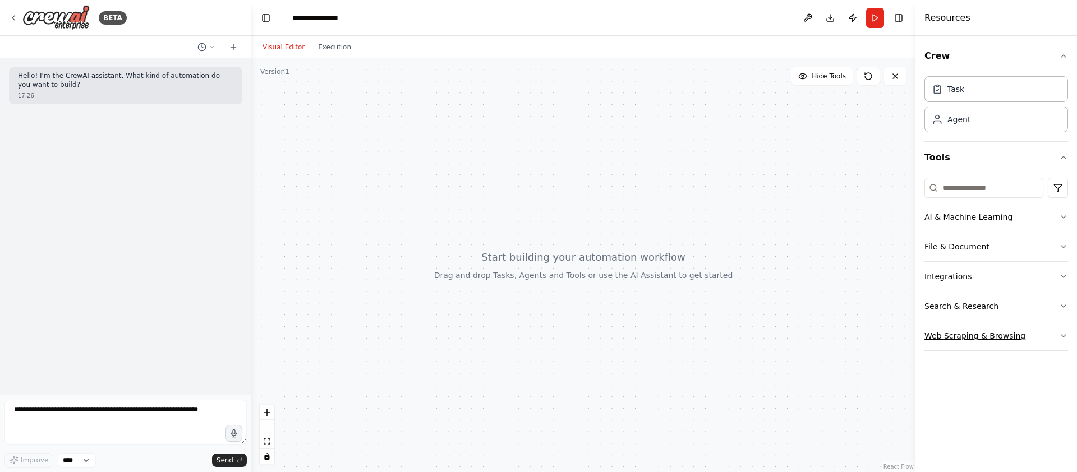
click at [1028, 216] on button "AI & Machine Learning" at bounding box center [997, 217] width 144 height 29
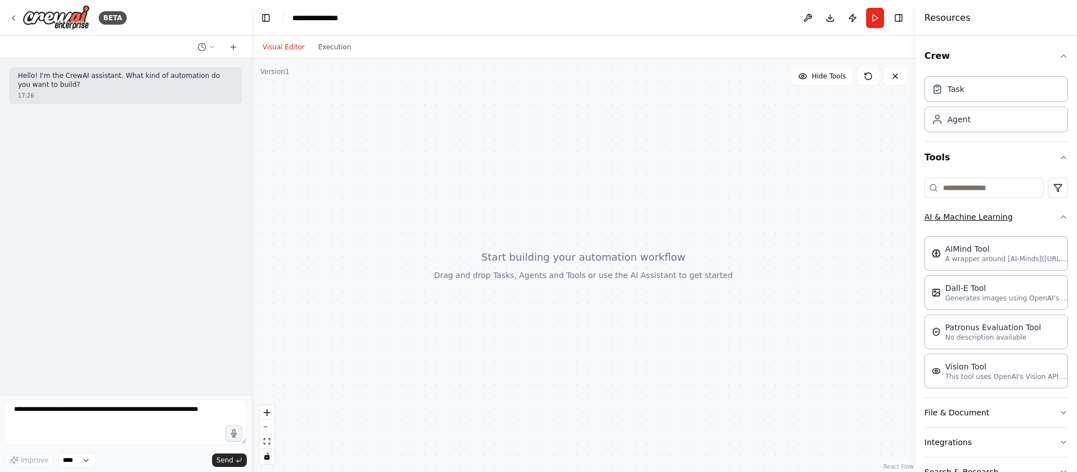
click at [1014, 221] on button "AI & Machine Learning" at bounding box center [997, 217] width 144 height 29
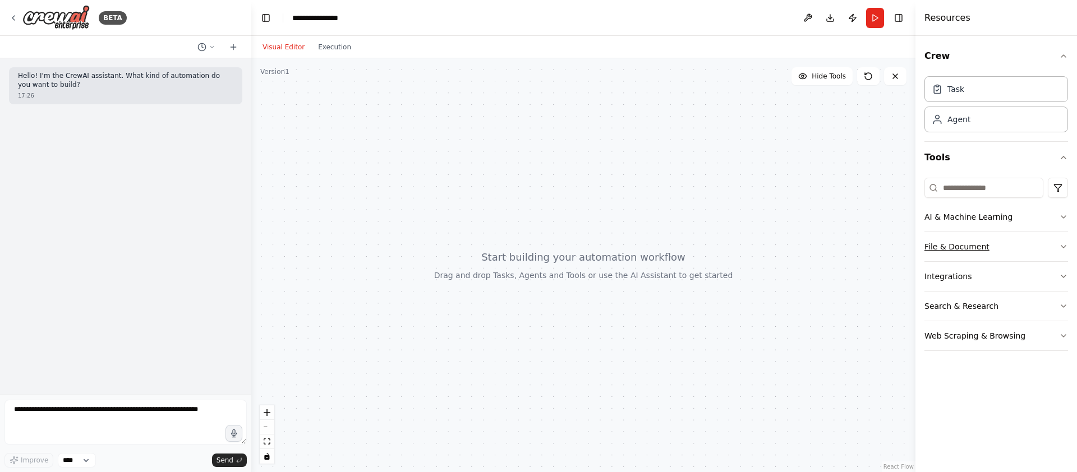
click at [1005, 255] on button "File & Document" at bounding box center [997, 246] width 144 height 29
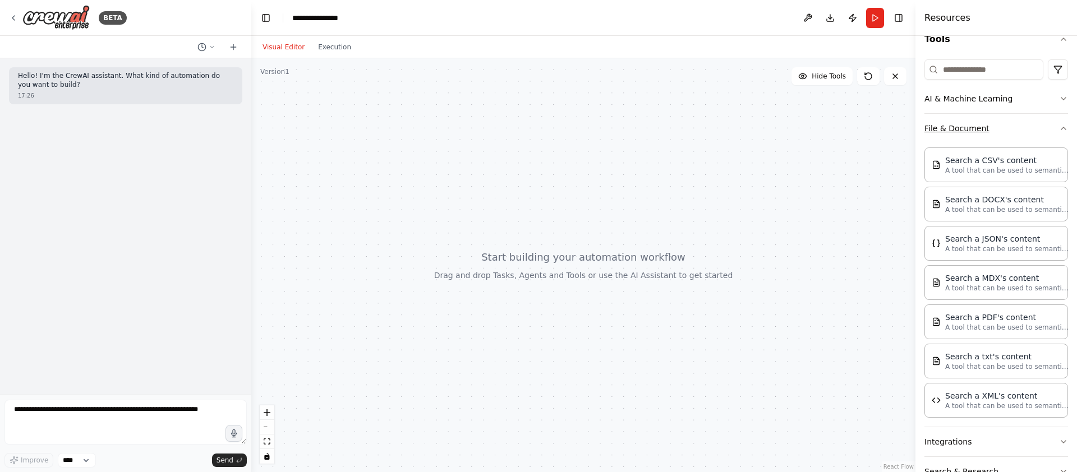
scroll to position [181, 0]
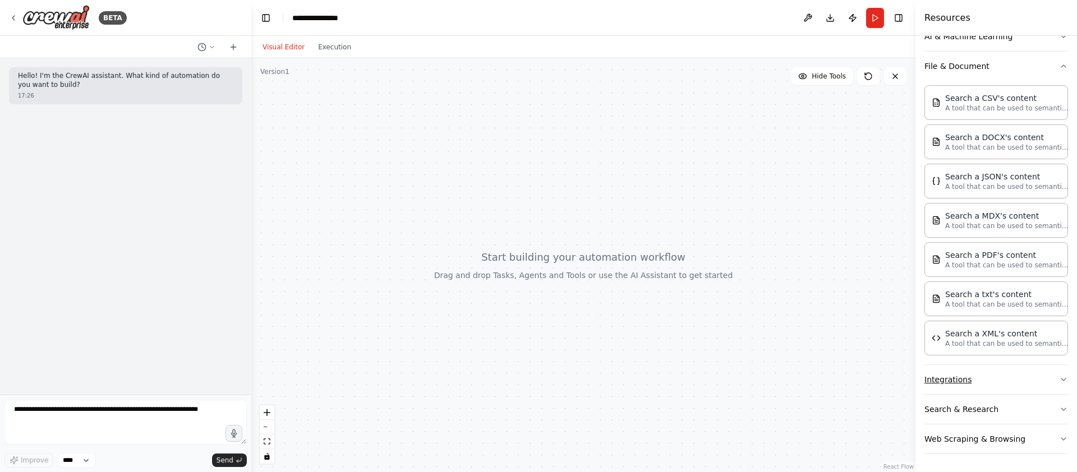
click at [977, 375] on button "Integrations" at bounding box center [997, 379] width 144 height 29
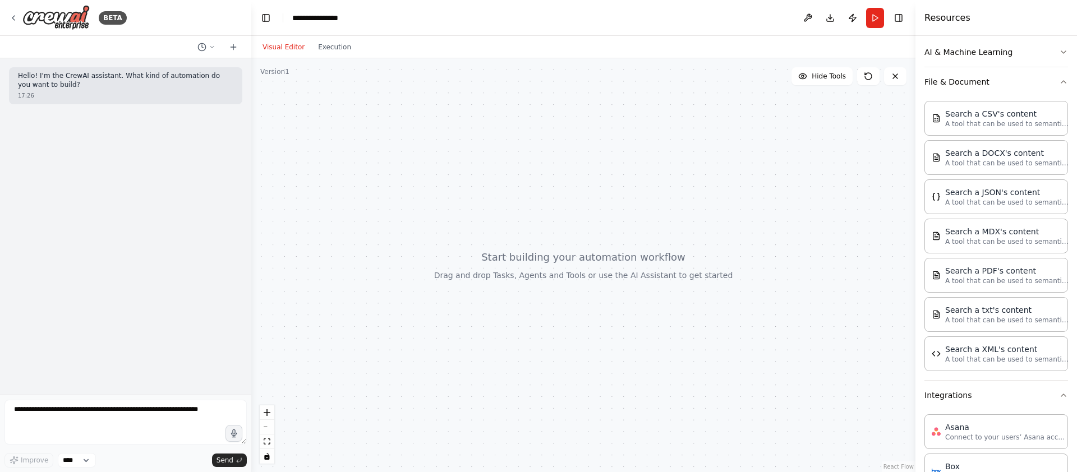
scroll to position [0, 0]
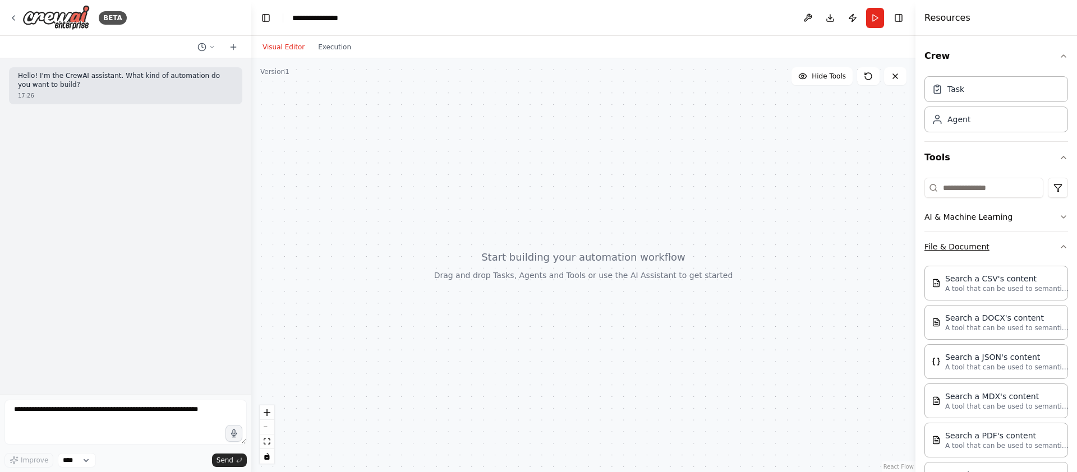
click at [991, 238] on button "File & Document" at bounding box center [997, 246] width 144 height 29
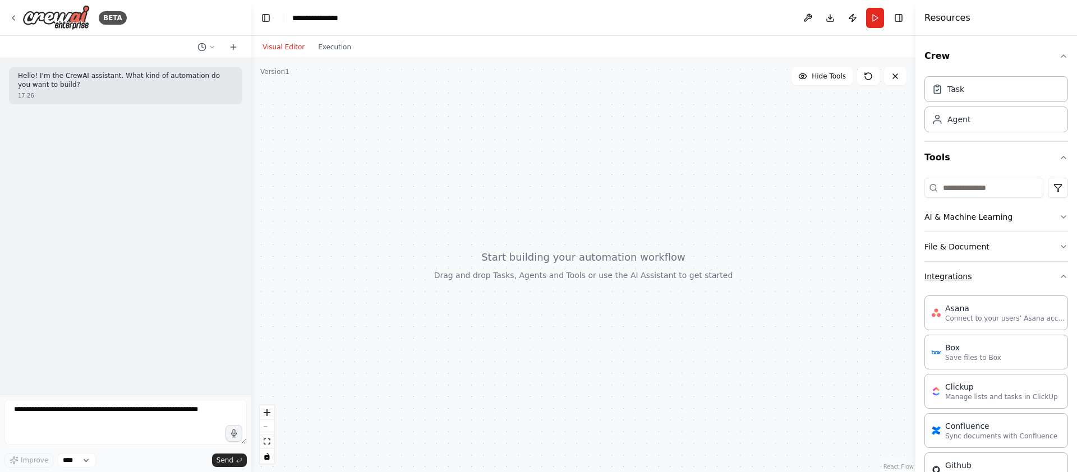
click at [1005, 269] on button "Integrations" at bounding box center [997, 276] width 144 height 29
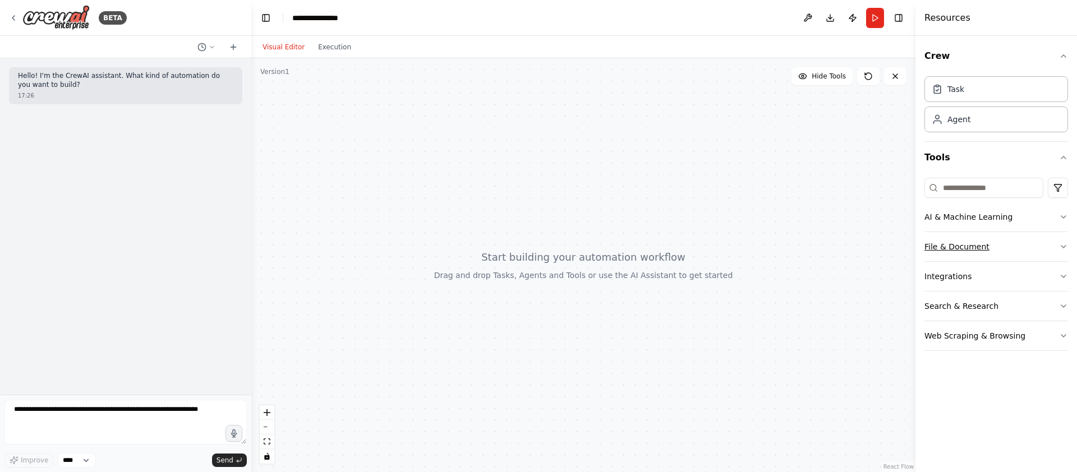
click at [1013, 247] on button "File & Document" at bounding box center [997, 246] width 144 height 29
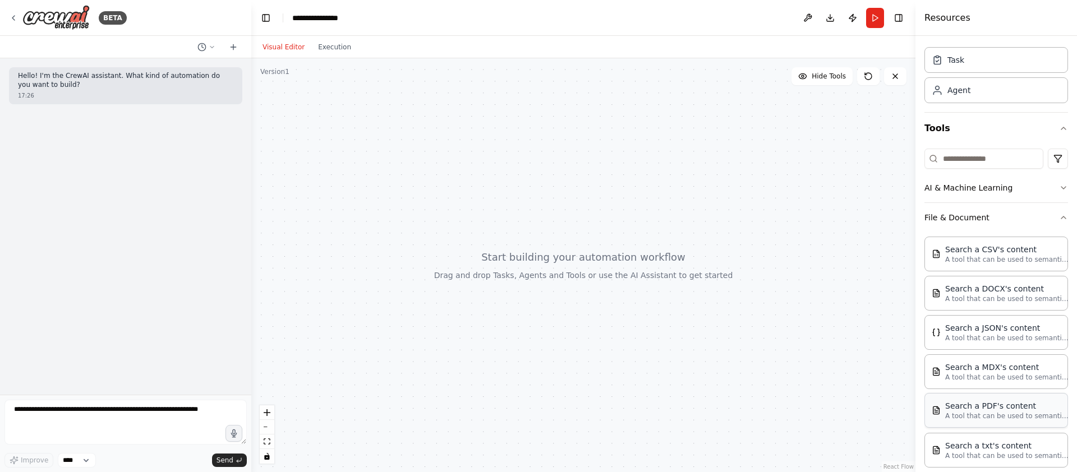
scroll to position [16, 0]
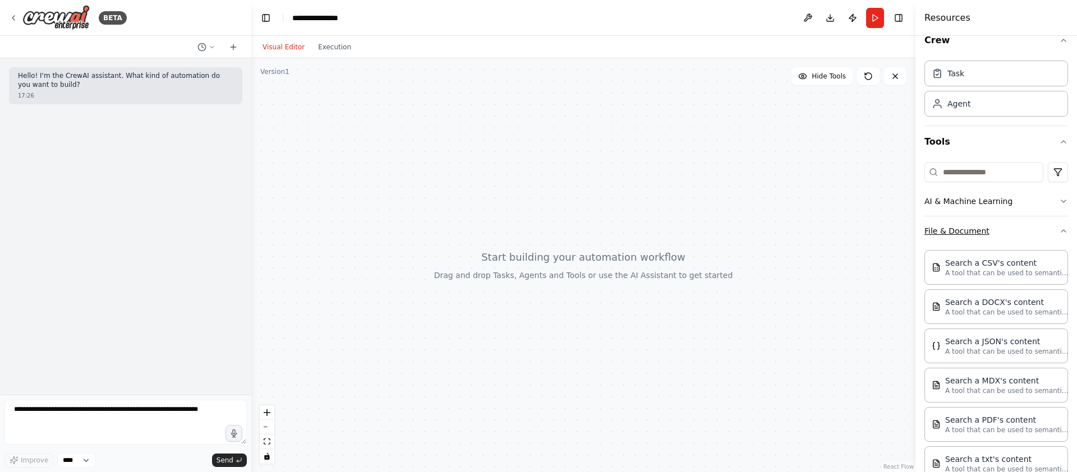
click at [1033, 235] on button "File & Document" at bounding box center [997, 231] width 144 height 29
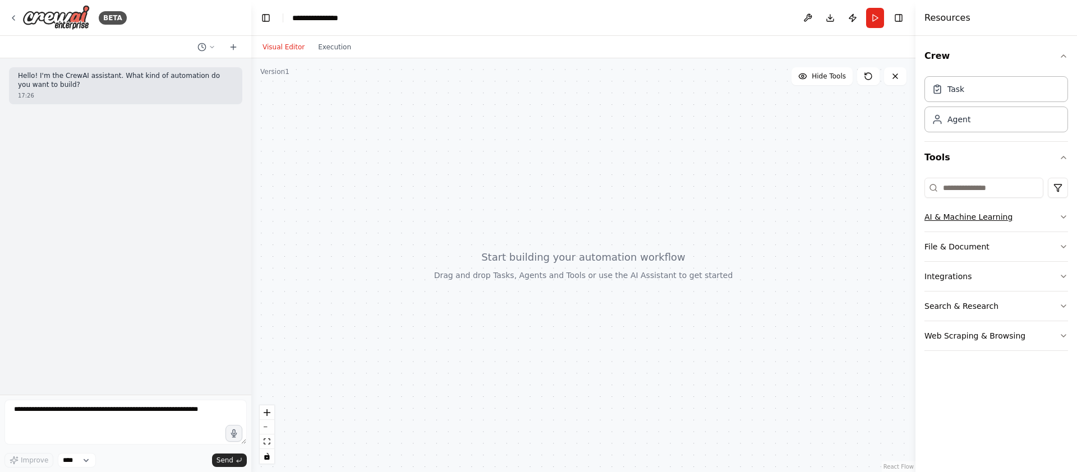
click at [1026, 212] on button "AI & Machine Learning" at bounding box center [997, 217] width 144 height 29
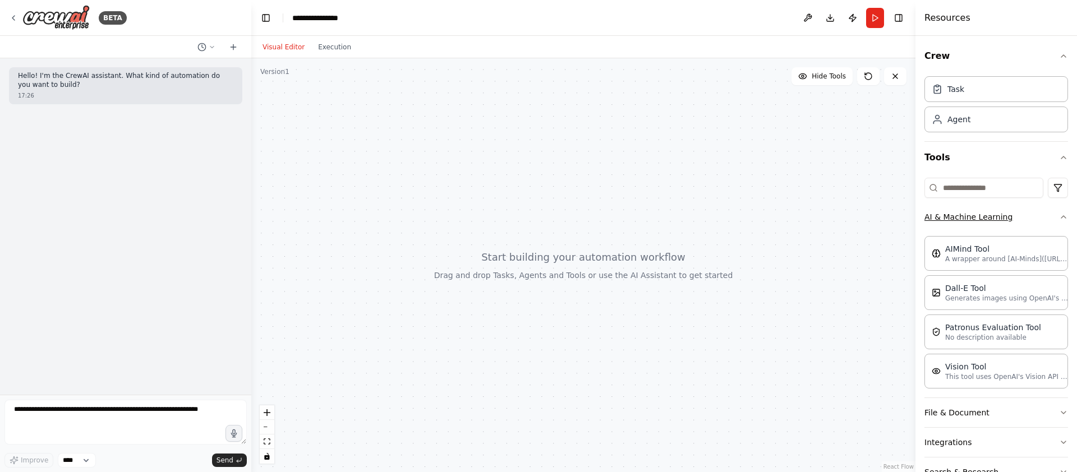
click at [1025, 218] on button "AI & Machine Learning" at bounding box center [997, 217] width 144 height 29
